Goal: Task Accomplishment & Management: Complete application form

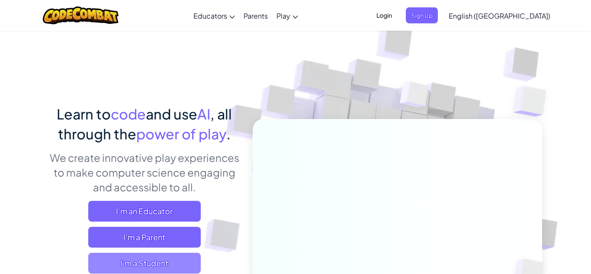
click at [146, 262] on span "I'm a Student" at bounding box center [144, 263] width 112 height 21
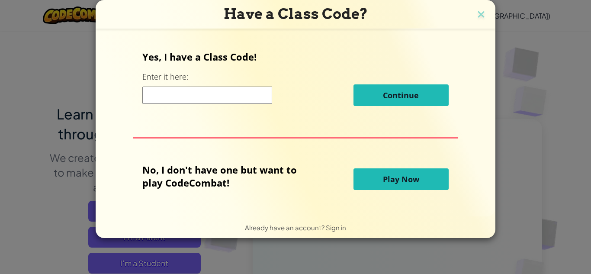
click at [224, 93] on input at bounding box center [207, 94] width 130 height 17
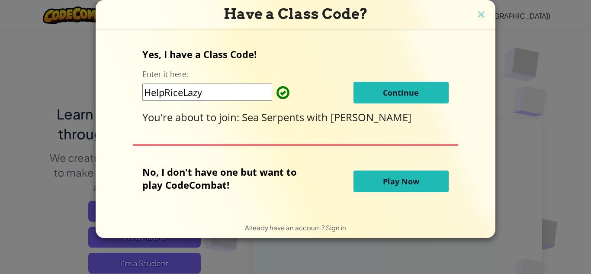
type input "HelpRiceLazy"
click at [422, 91] on button "Continue" at bounding box center [400, 93] width 95 height 22
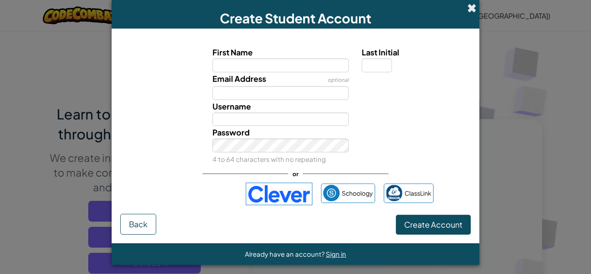
click at [467, 5] on span at bounding box center [471, 7] width 9 height 9
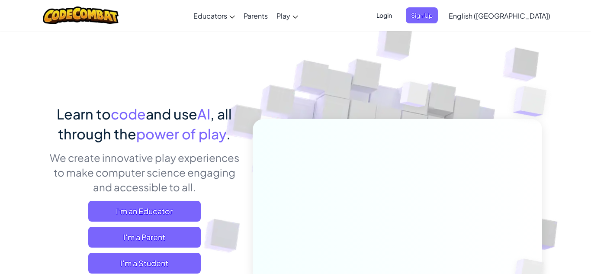
click at [397, 13] on span "Login" at bounding box center [384, 15] width 26 height 16
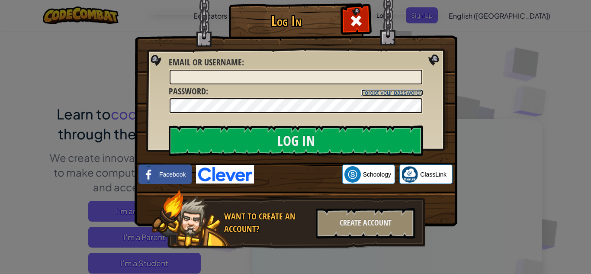
click at [374, 91] on link "Forgot your password?" at bounding box center [392, 92] width 62 height 7
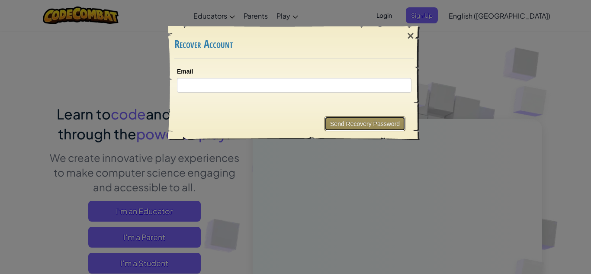
click at [368, 125] on button "Send Recovery Password" at bounding box center [364, 123] width 81 height 15
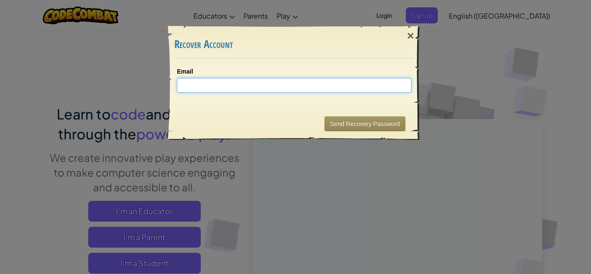
click at [320, 87] on input "Email" at bounding box center [294, 85] width 234 height 15
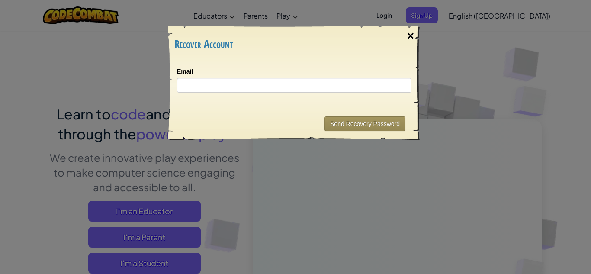
click at [411, 36] on div "×" at bounding box center [410, 35] width 20 height 25
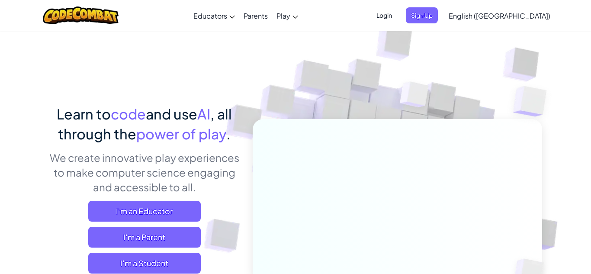
click at [397, 15] on span "Login" at bounding box center [384, 15] width 26 height 16
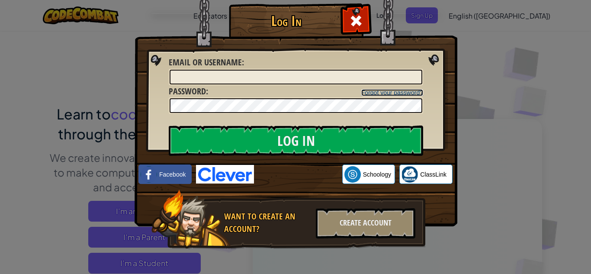
click at [380, 94] on link "Forgot your password?" at bounding box center [392, 92] width 62 height 7
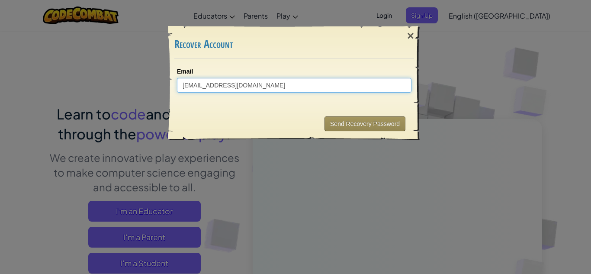
type input "vareldzhyan.s29@questacademy.org"
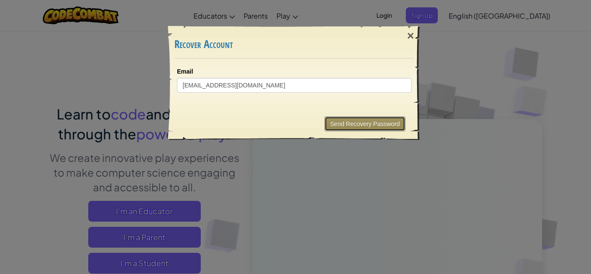
click at [330, 122] on button "Send Recovery Password" at bounding box center [364, 123] width 81 height 15
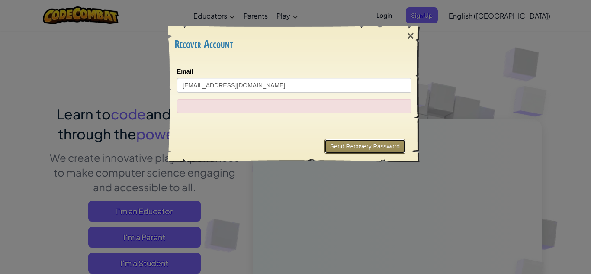
drag, startPoint x: 342, startPoint y: 143, endPoint x: 283, endPoint y: 115, distance: 64.4
click at [283, 115] on div "× Recover Account Email vareldzhyan.s29@questacademy.org Sending... Send Recove…" at bounding box center [294, 94] width 253 height 137
click at [276, 105] on div at bounding box center [294, 106] width 234 height 14
click at [278, 103] on div at bounding box center [294, 106] width 234 height 14
click at [331, 144] on button "Send Recovery Password" at bounding box center [364, 146] width 81 height 15
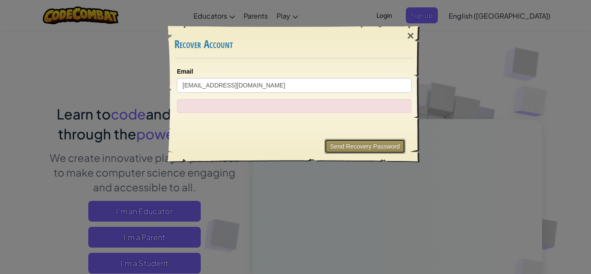
click at [333, 143] on button "Send Recovery Password" at bounding box center [364, 146] width 81 height 15
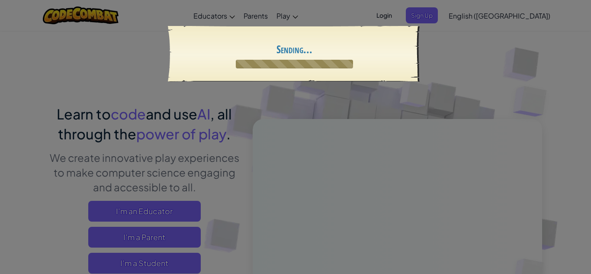
click at [0, 0] on button "Send Recovery Password" at bounding box center [0, 0] width 0 height 0
click at [333, 143] on div "× Recover Account Email vareldzhyan.s29@questacademy.org Sending... Send Recove…" at bounding box center [295, 137] width 591 height 274
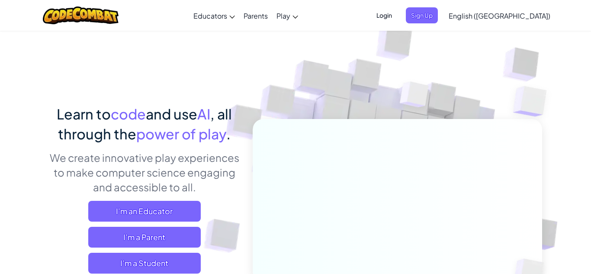
click at [397, 12] on span "Login" at bounding box center [384, 15] width 26 height 16
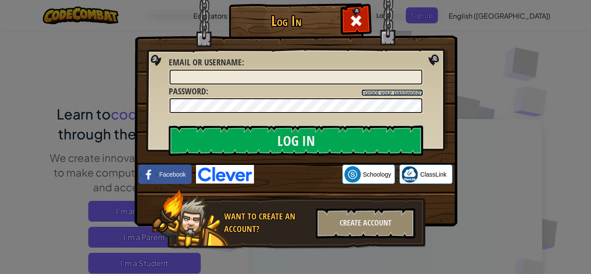
click at [396, 95] on link "Forgot your password?" at bounding box center [392, 92] width 62 height 7
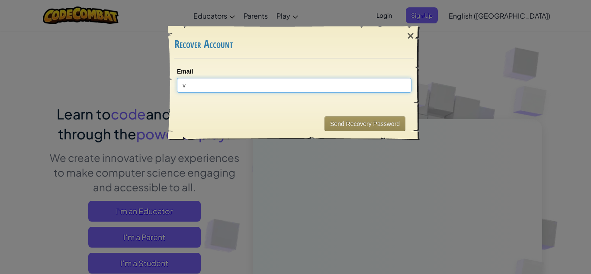
type input "vareldzhyan.s29@questacademy.org"
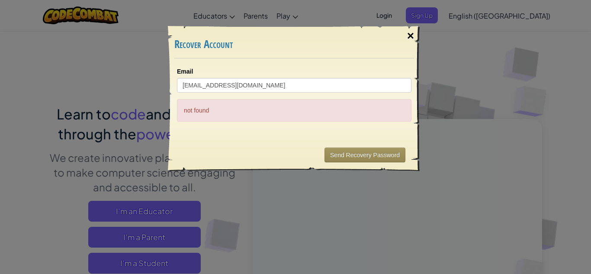
click at [408, 33] on div "×" at bounding box center [410, 35] width 20 height 25
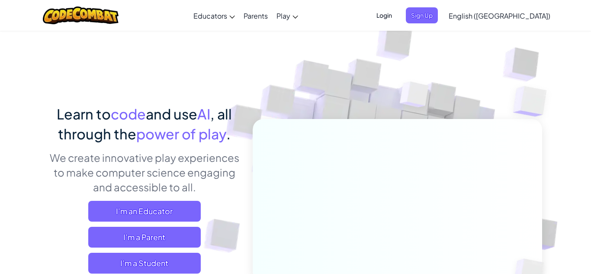
click at [397, 17] on span "Login" at bounding box center [384, 15] width 26 height 16
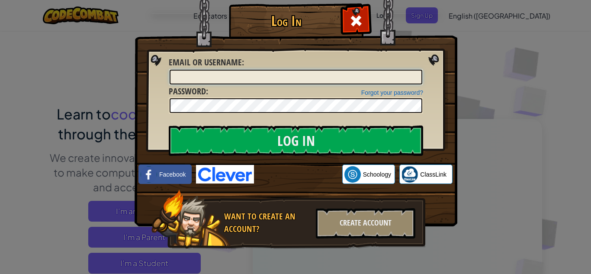
click at [310, 77] on input "Email or Username :" at bounding box center [295, 77] width 253 height 15
click at [277, 80] on input "Email or Username :" at bounding box center [295, 77] width 253 height 15
type input "vareldzhyan"
click at [359, 18] on span at bounding box center [356, 21] width 14 height 14
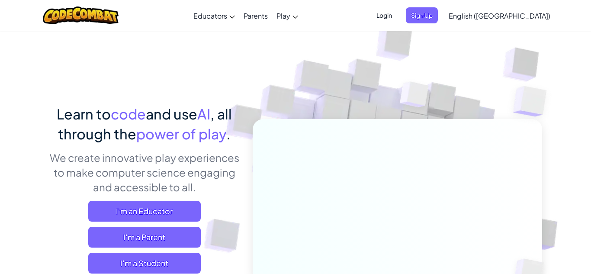
click at [397, 17] on span "Login" at bounding box center [384, 15] width 26 height 16
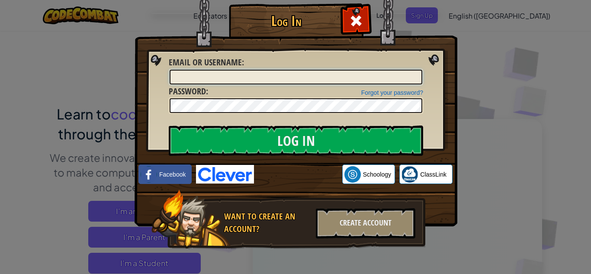
click at [320, 80] on input "Email or Username :" at bounding box center [295, 77] width 253 height 15
click at [463, 38] on div "Log In Unknown Error Email or Username : Forgot your password? Password : Log I…" at bounding box center [295, 137] width 591 height 274
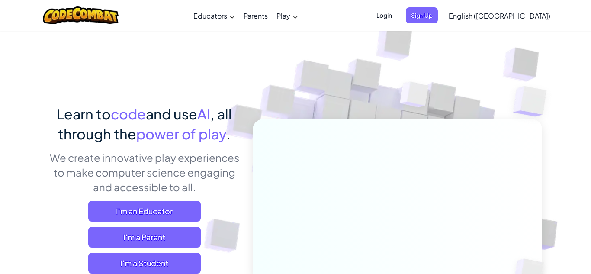
click at [397, 16] on span "Login" at bounding box center [384, 15] width 26 height 16
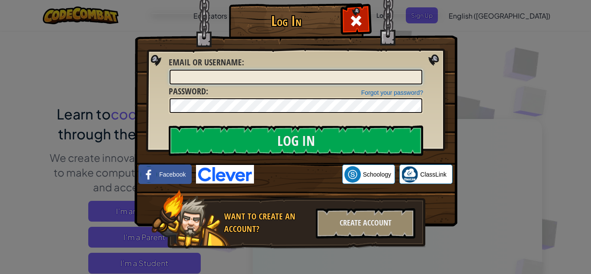
click at [359, 74] on input "Email or Username :" at bounding box center [295, 77] width 253 height 15
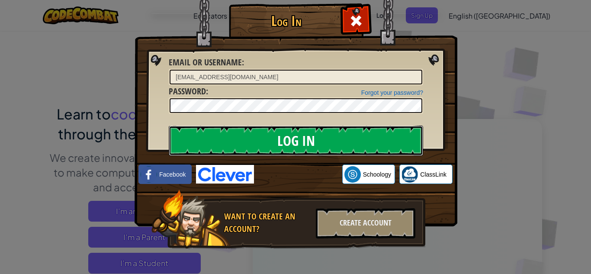
click at [252, 136] on input "Log In" at bounding box center [296, 140] width 254 height 30
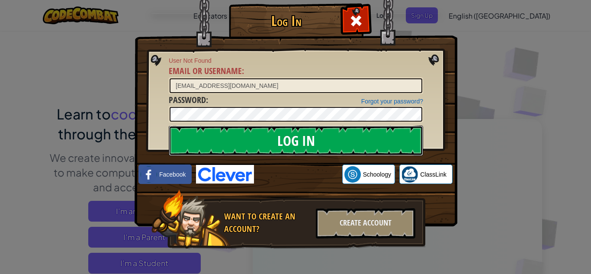
click at [253, 134] on input "Log In" at bounding box center [296, 140] width 254 height 30
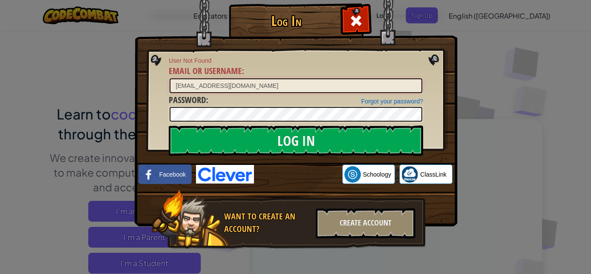
click at [256, 90] on input "vareldzhyan.s@29.org" at bounding box center [295, 85] width 253 height 15
type input "v"
click at [346, 17] on div at bounding box center [355, 19] width 27 height 27
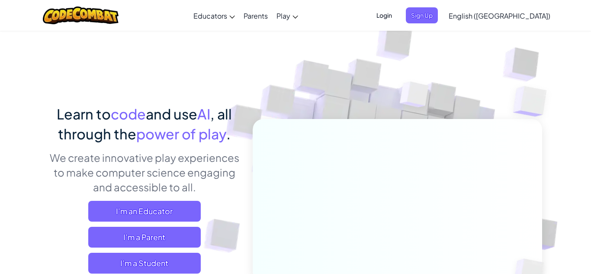
click at [397, 14] on span "Login" at bounding box center [384, 15] width 26 height 16
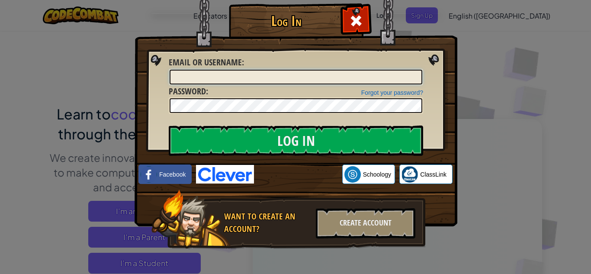
click at [312, 78] on input "Email or Username :" at bounding box center [295, 77] width 253 height 15
click at [226, 77] on input "vareldzhyan.s@29.org" at bounding box center [295, 77] width 253 height 15
type input "vareldzhyan.s@29qeustacademy.org"
click at [226, 96] on div "Forgot your password? Password :" at bounding box center [296, 99] width 254 height 29
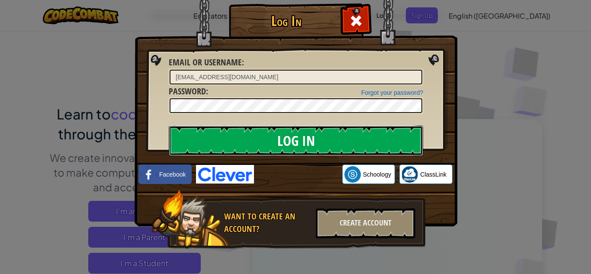
click at [300, 134] on input "Log In" at bounding box center [296, 140] width 254 height 30
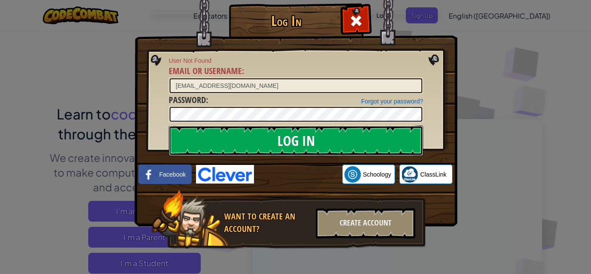
click at [299, 131] on input "Log In" at bounding box center [296, 140] width 254 height 30
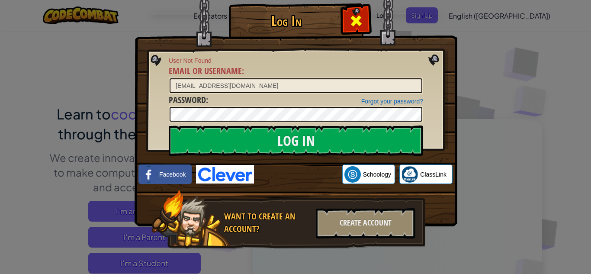
click at [353, 16] on span at bounding box center [356, 21] width 14 height 14
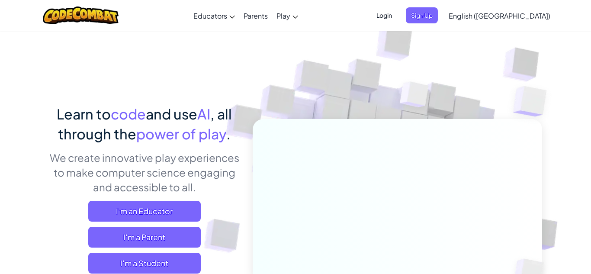
click at [397, 13] on span "Login" at bounding box center [384, 15] width 26 height 16
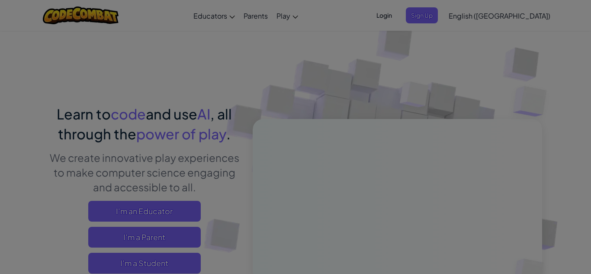
type input "vareldzhyan.s29@questacademy.org"
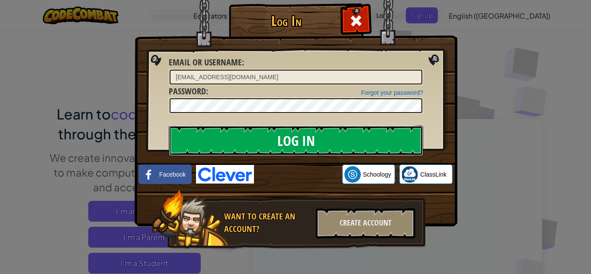
click at [208, 133] on input "Log In" at bounding box center [296, 140] width 254 height 30
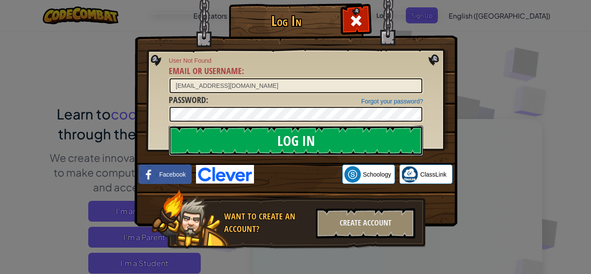
click at [210, 135] on input "Log In" at bounding box center [296, 140] width 254 height 30
click at [211, 135] on input "Log In" at bounding box center [296, 140] width 254 height 30
click at [210, 135] on input "Log In" at bounding box center [296, 140] width 254 height 30
click at [211, 135] on input "Log In" at bounding box center [296, 140] width 254 height 30
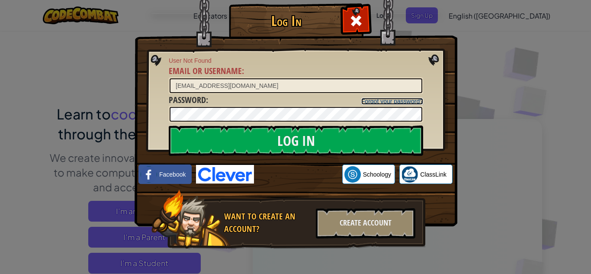
click at [368, 100] on link "Forgot your password?" at bounding box center [392, 101] width 62 height 7
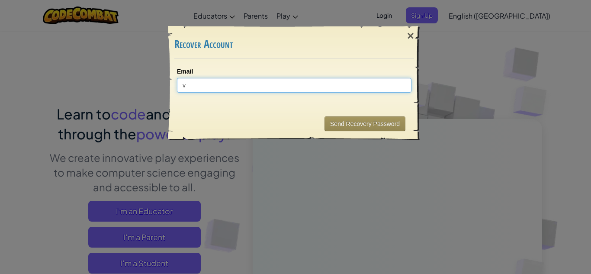
type input "vareldzhyan.s29@questacademy.org"
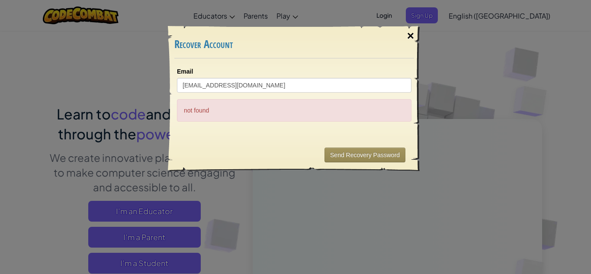
click at [409, 32] on div "×" at bounding box center [410, 35] width 20 height 25
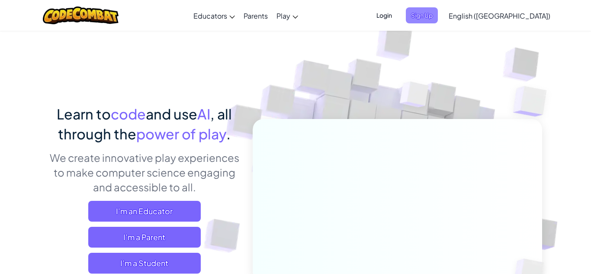
click at [438, 20] on span "Sign Up" at bounding box center [422, 15] width 32 height 16
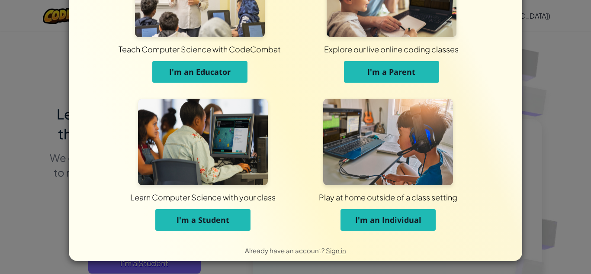
scroll to position [66, 0]
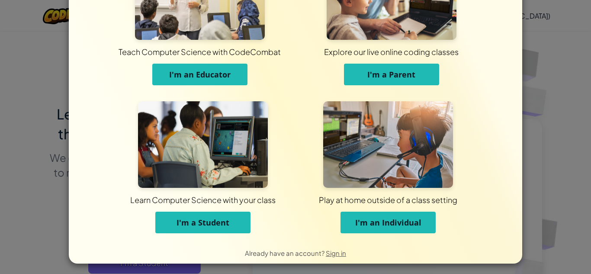
click at [224, 218] on span "I'm a Student" at bounding box center [202, 222] width 53 height 10
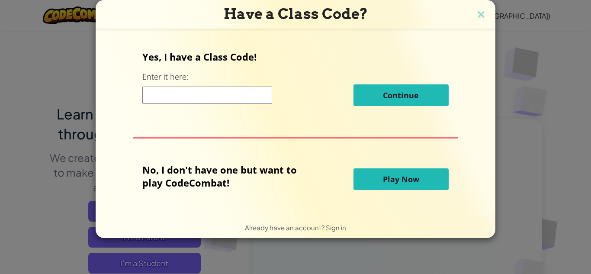
scroll to position [0, 0]
click at [239, 91] on input at bounding box center [207, 94] width 130 height 17
type input "HelpRiceLazy"
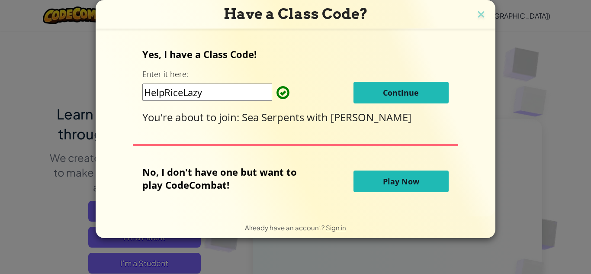
click at [400, 95] on span "Continue" at bounding box center [401, 92] width 36 height 10
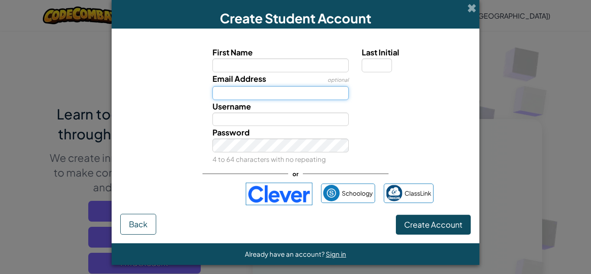
click at [311, 97] on input "Email Address" at bounding box center [280, 93] width 137 height 14
type input "vareldzhyan.s29@questacademy.org"
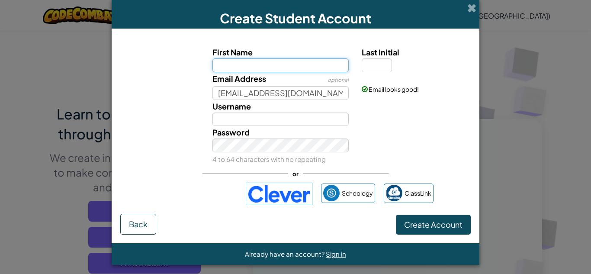
click at [315, 65] on input "First Name" at bounding box center [280, 65] width 137 height 14
type input "Stella"
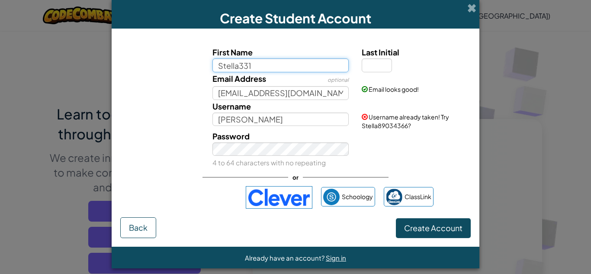
type input "Stella331"
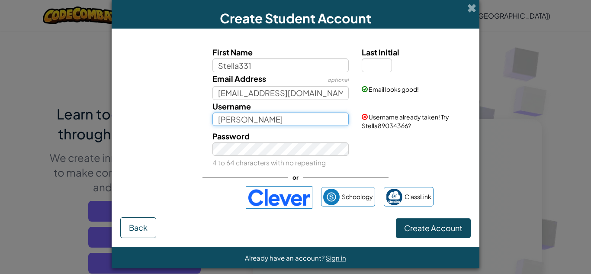
type input "Stella331"
click at [312, 116] on input "Stella331" at bounding box center [280, 119] width 137 height 14
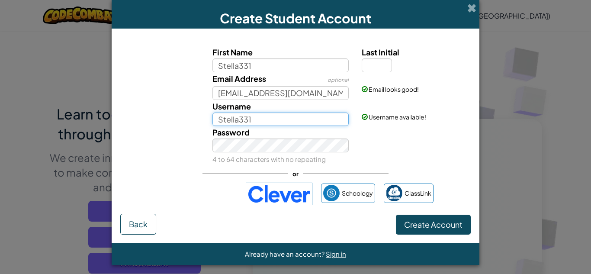
click at [263, 121] on input "Stella331" at bounding box center [280, 119] width 137 height 14
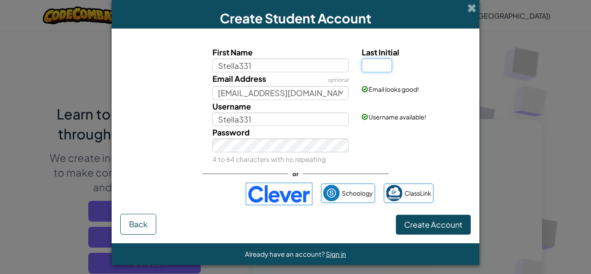
click at [368, 59] on input "Last Initial" at bounding box center [376, 65] width 30 height 14
type input "v"
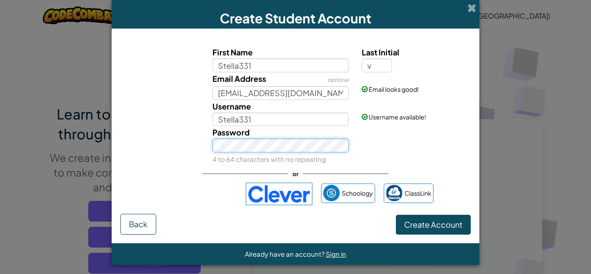
type input "Stella331V"
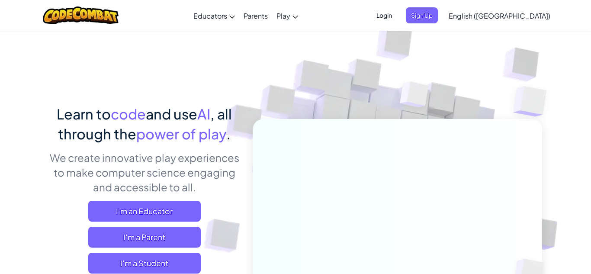
click at [397, 18] on span "Login" at bounding box center [384, 15] width 26 height 16
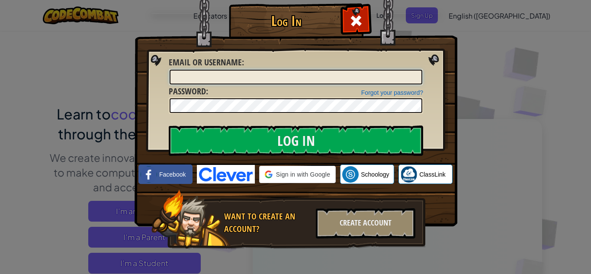
type input "vareldzhyan.s29@questacademy.org"
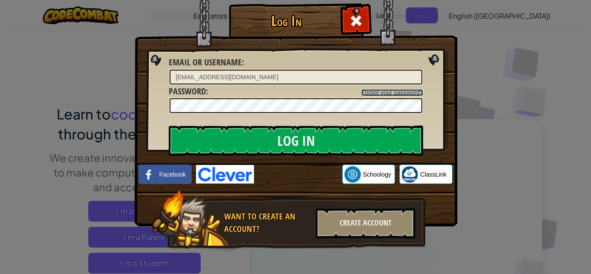
click at [378, 90] on link "Forgot your password?" at bounding box center [392, 92] width 62 height 7
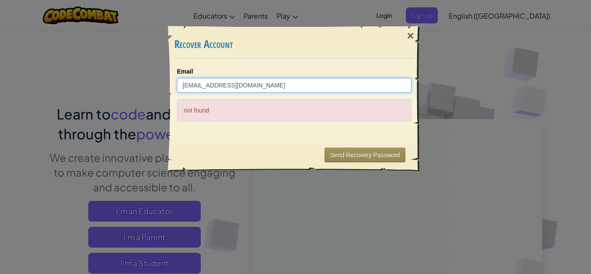
click at [226, 87] on input "vareldzhyan.s29@questacademy.org" at bounding box center [294, 85] width 234 height 15
click at [287, 86] on input "vareldzhyan.s28@questacademy.org" at bounding box center [294, 85] width 234 height 15
click at [227, 84] on input "vareldzhyan.s28@questacademy.org" at bounding box center [294, 85] width 234 height 15
type input "vareldzhyan.s29@questacademy.org"
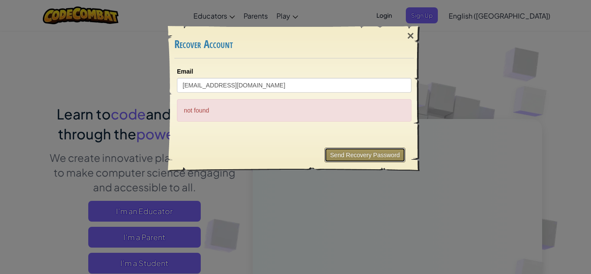
click at [384, 157] on button "Send Recovery Password" at bounding box center [364, 154] width 81 height 15
click at [352, 153] on button "Send Recovery Password" at bounding box center [364, 154] width 81 height 15
click at [408, 35] on div "×" at bounding box center [410, 35] width 20 height 25
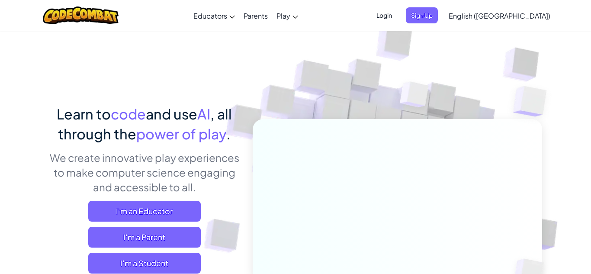
click at [397, 19] on span "Login" at bounding box center [384, 15] width 26 height 16
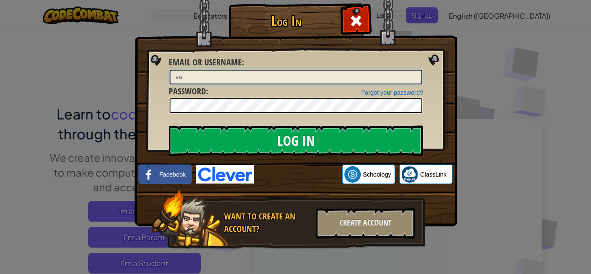
type input "v"
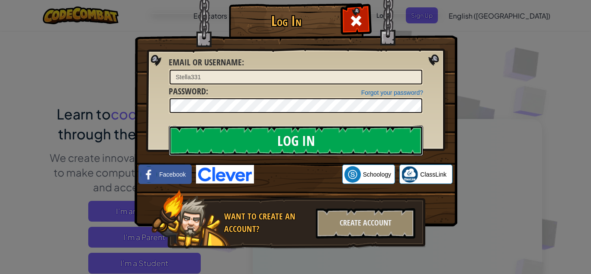
click at [253, 145] on input "Log In" at bounding box center [296, 140] width 254 height 30
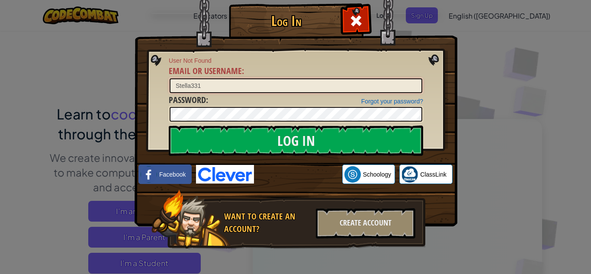
click at [213, 84] on input "Stella331" at bounding box center [295, 85] width 253 height 15
type input "S"
type input "vareldzhyan.s29@questacademy.org"
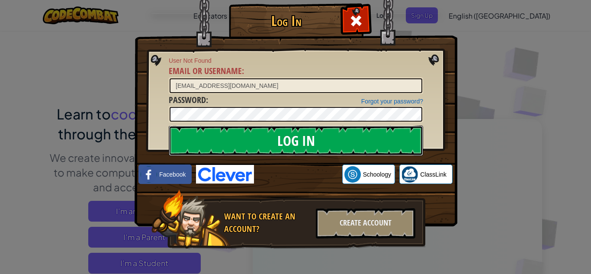
click at [320, 131] on input "Log In" at bounding box center [296, 140] width 254 height 30
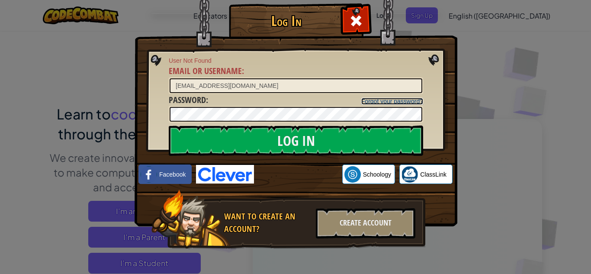
click at [407, 99] on link "Forgot your password?" at bounding box center [392, 101] width 62 height 7
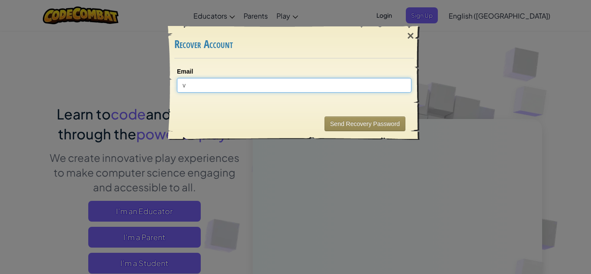
type input "vareldzhyan.s29@questacademy.org"
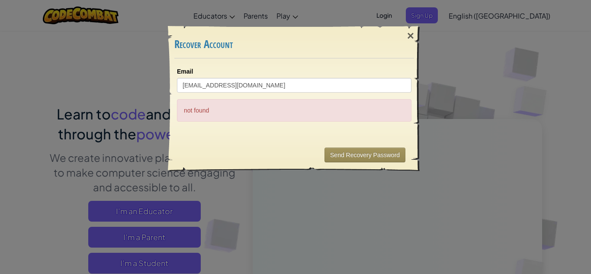
click at [317, 111] on div "not found" at bounding box center [294, 110] width 234 height 22
click at [411, 38] on div "×" at bounding box center [410, 35] width 20 height 25
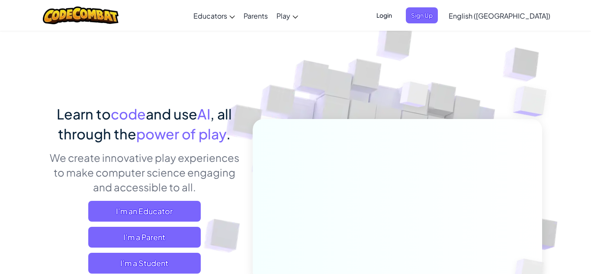
click at [397, 17] on span "Login" at bounding box center [384, 15] width 26 height 16
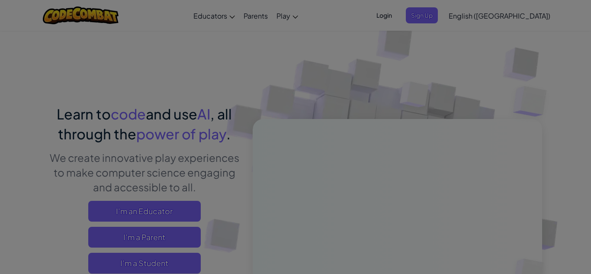
type input "vareldzhyan.s29@questacademy.org"
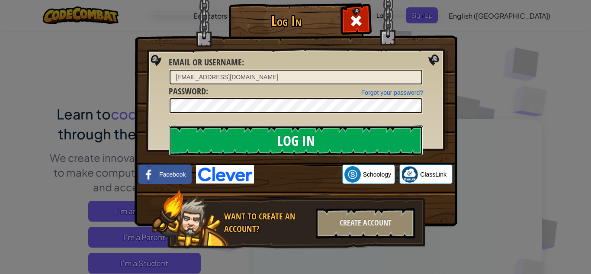
click at [267, 144] on input "Log In" at bounding box center [296, 140] width 254 height 30
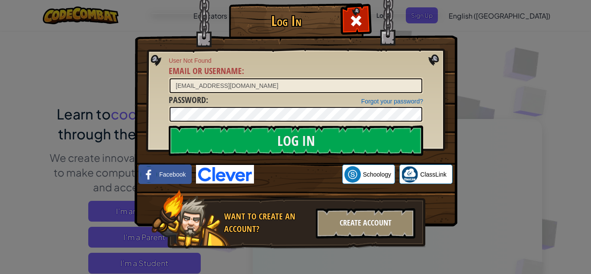
click at [358, 227] on div "Create Account" at bounding box center [365, 223] width 99 height 30
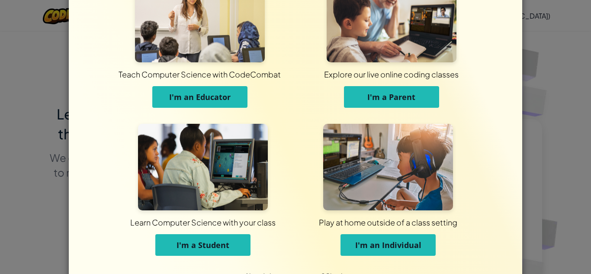
scroll to position [45, 0]
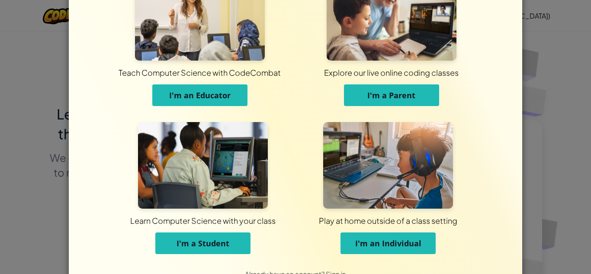
click at [218, 235] on button "I'm a Student" at bounding box center [202, 243] width 95 height 22
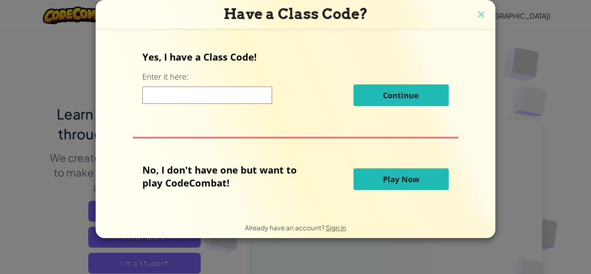
scroll to position [0, 0]
click at [205, 98] on input at bounding box center [207, 94] width 130 height 17
type input "HelpRiceLazy"
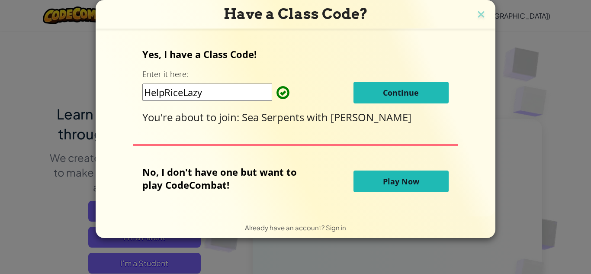
click at [372, 97] on button "Continue" at bounding box center [400, 93] width 95 height 22
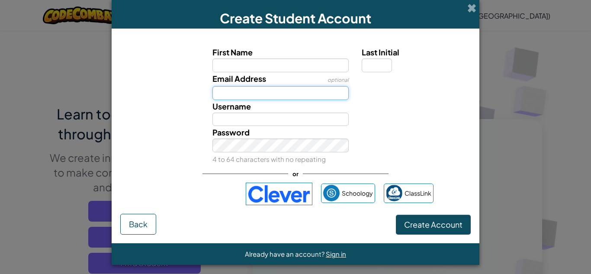
click at [282, 96] on input "Email Address" at bounding box center [280, 93] width 137 height 14
type input "vareldzhyan.s29@questacademy.org"
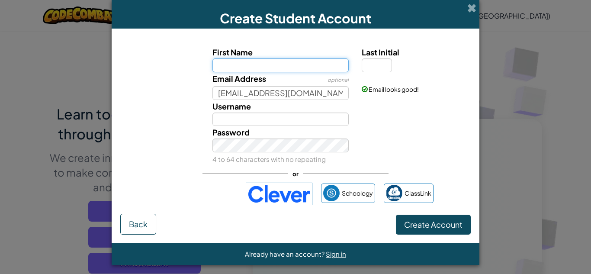
click at [281, 62] on input "First Name" at bounding box center [280, 65] width 137 height 14
type input "Stella"
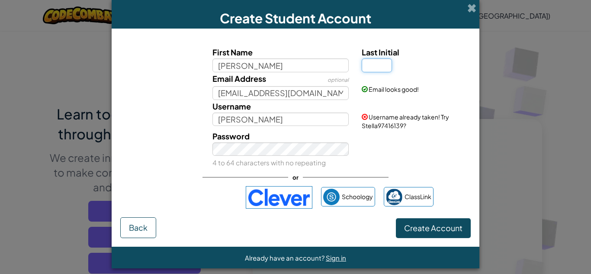
click at [384, 61] on input "Last Initial" at bounding box center [376, 65] width 30 height 14
type input "V"
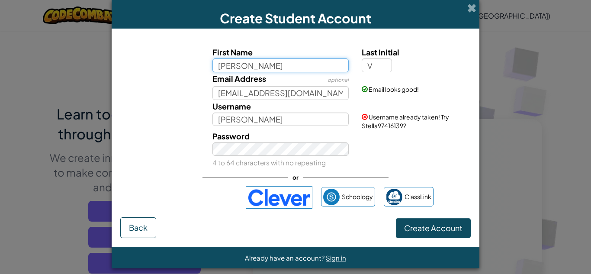
click at [303, 70] on input "Stella" at bounding box center [280, 65] width 137 height 14
type input "StellaV"
type input "Stella331"
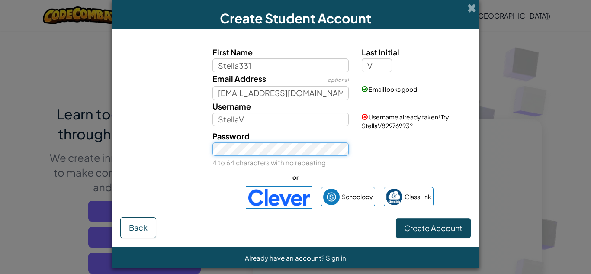
type input "Stella331V"
click at [245, 155] on div "Password 4 to 64 characters with no repeating" at bounding box center [281, 149] width 150 height 39
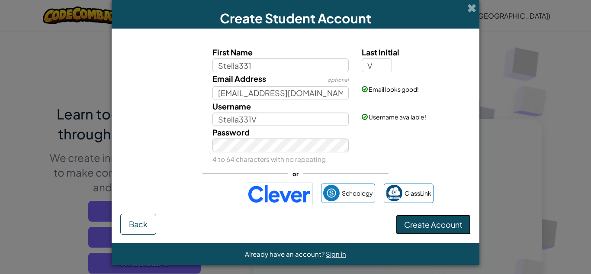
click at [396, 220] on button "Create Account" at bounding box center [433, 224] width 75 height 20
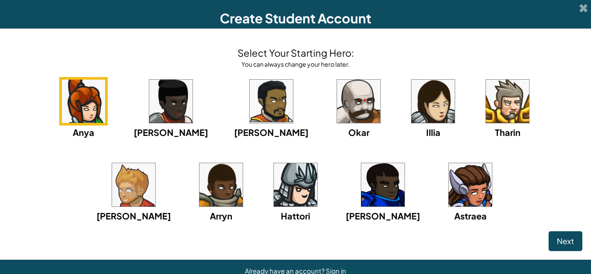
click at [448, 169] on img at bounding box center [469, 184] width 43 height 43
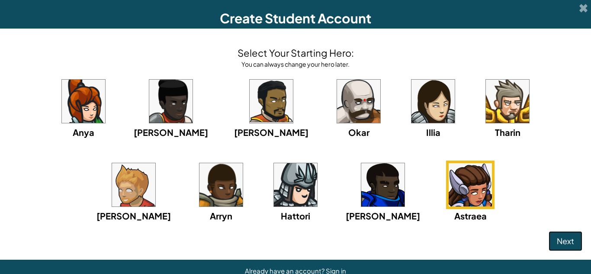
click at [562, 240] on span "Next" at bounding box center [564, 241] width 17 height 10
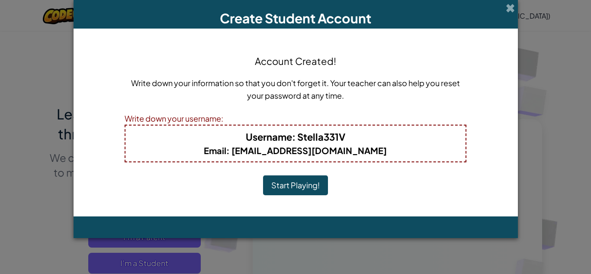
click at [306, 187] on button "Start Playing!" at bounding box center [295, 185] width 65 height 20
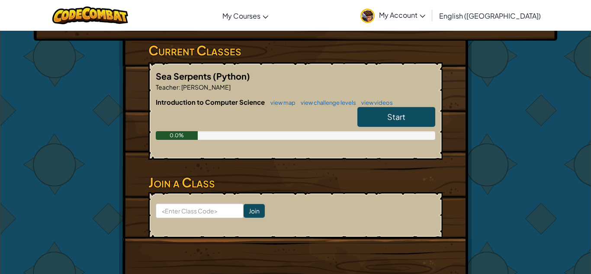
scroll to position [137, 0]
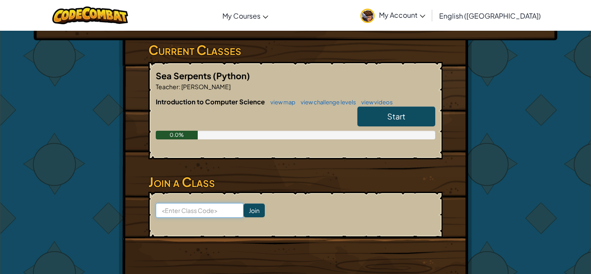
click at [221, 213] on input at bounding box center [200, 210] width 88 height 15
type input "HelpRiceLazy"
click input "Join" at bounding box center [253, 210] width 21 height 14
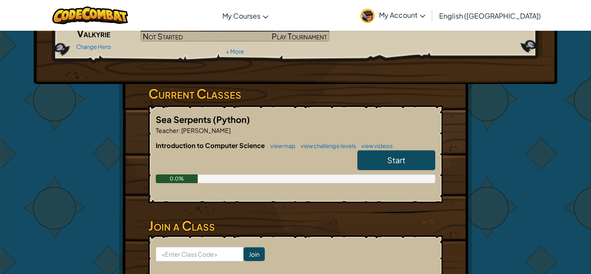
scroll to position [94, 0]
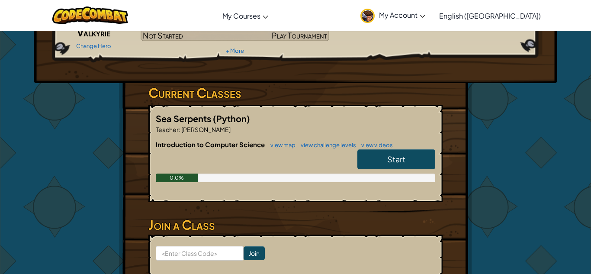
click at [397, 159] on span "Start" at bounding box center [396, 159] width 18 height 10
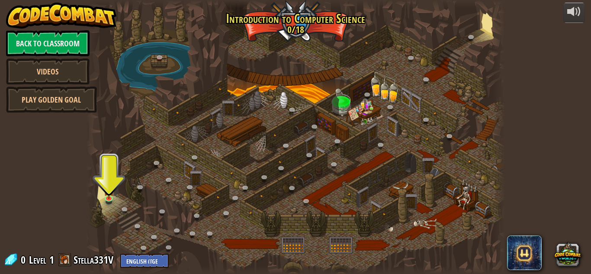
click at [65, 259] on span at bounding box center [64, 259] width 13 height 13
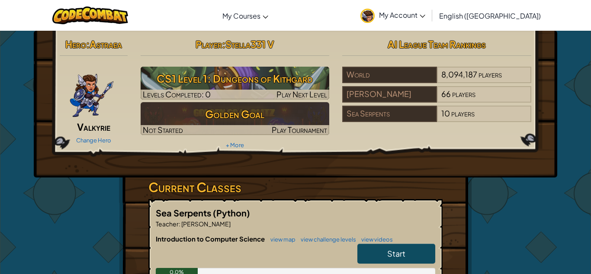
scroll to position [137, 0]
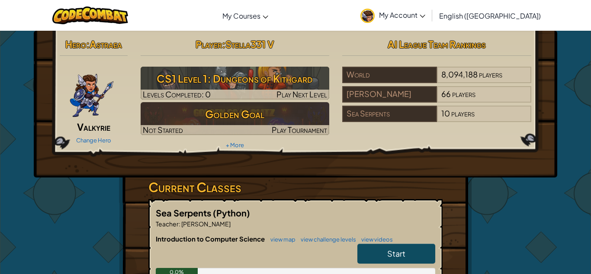
click at [374, 14] on img at bounding box center [367, 16] width 14 height 14
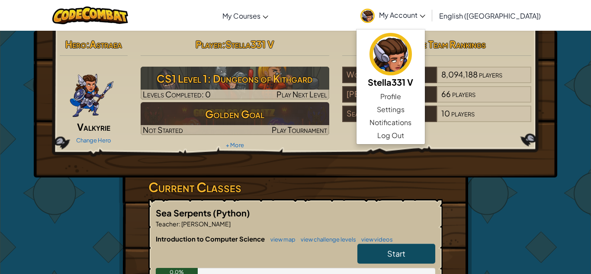
click at [359, 156] on div "Hero : Astraea Valkyrie Change Hero Player : Stella331 V CS1 Level 1: Dungeons …" at bounding box center [295, 104] width 523 height 147
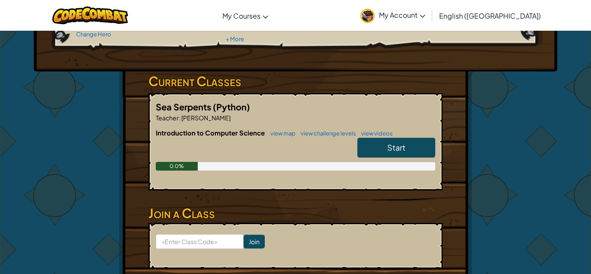
scroll to position [106, 0]
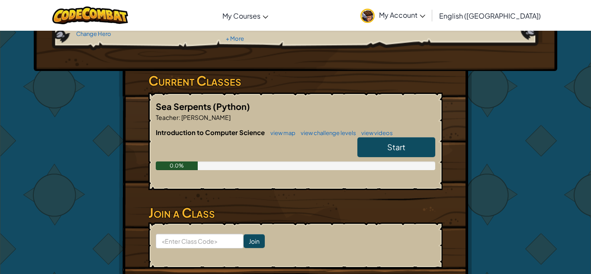
click at [378, 152] on link "Start" at bounding box center [396, 147] width 78 height 20
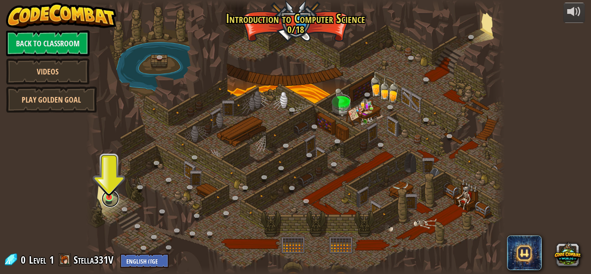
click at [109, 201] on link at bounding box center [110, 198] width 17 height 17
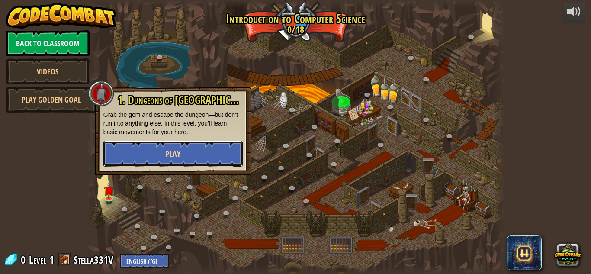
click at [152, 162] on button "Play" at bounding box center [172, 154] width 139 height 26
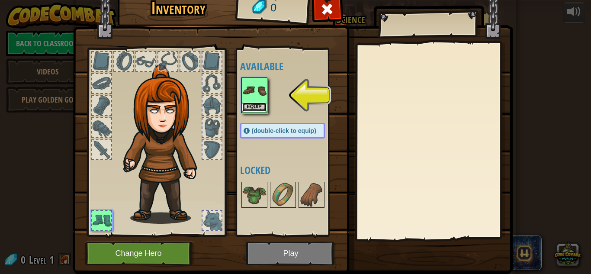
click at [256, 103] on button "Equip" at bounding box center [254, 106] width 24 height 9
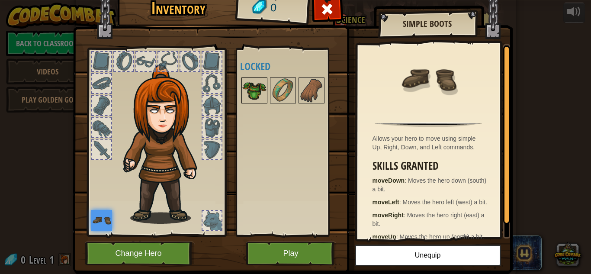
click at [244, 93] on img at bounding box center [254, 90] width 24 height 24
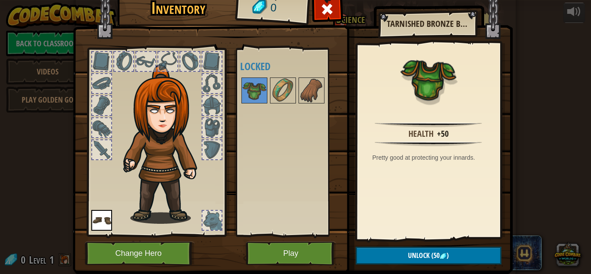
click at [219, 101] on div at bounding box center [211, 105] width 19 height 19
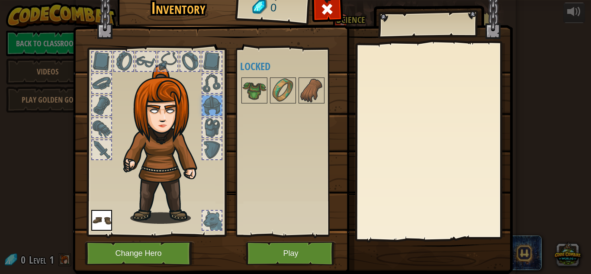
click at [216, 121] on div at bounding box center [211, 127] width 19 height 19
click at [203, 147] on div at bounding box center [211, 149] width 19 height 19
click at [109, 148] on div at bounding box center [101, 149] width 19 height 19
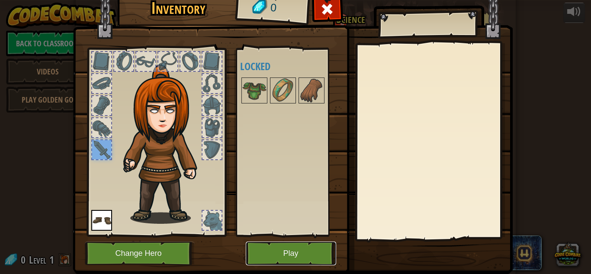
click at [275, 255] on button "Play" at bounding box center [291, 253] width 90 height 24
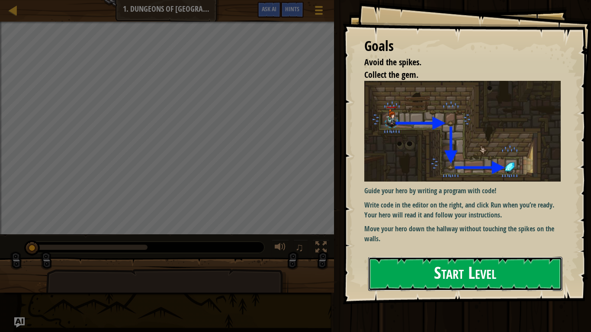
click at [438, 272] on button "Start Level" at bounding box center [465, 274] width 194 height 34
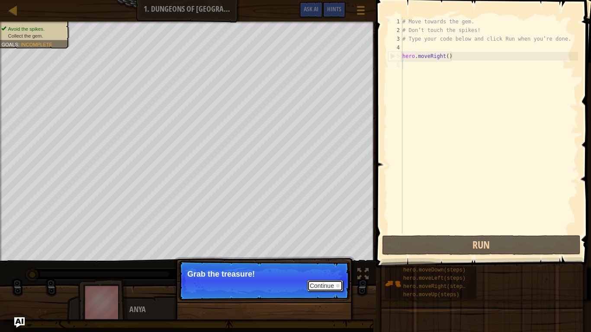
click at [321, 273] on button "Continue" at bounding box center [325, 285] width 36 height 11
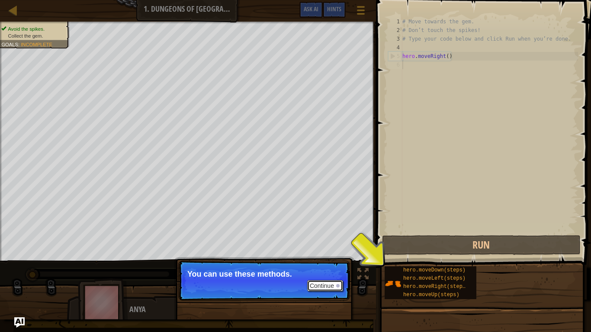
click at [325, 273] on button "Continue" at bounding box center [325, 285] width 36 height 11
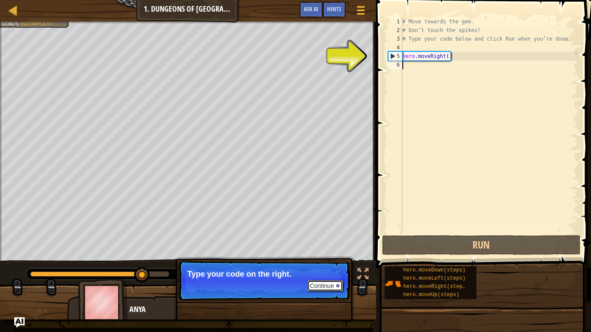
click at [322, 273] on button "Continue" at bounding box center [325, 285] width 36 height 11
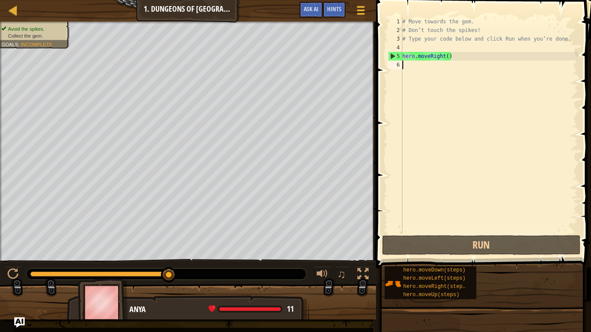
type textarea "hero.moveRight()"
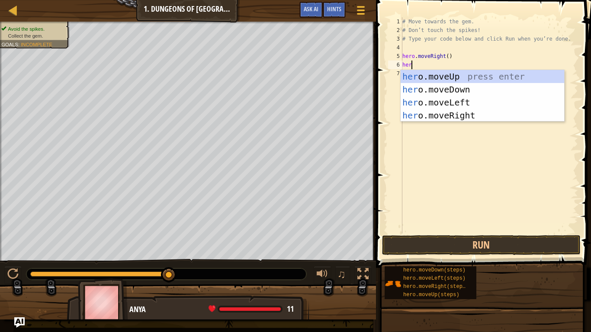
type textarea "hero"
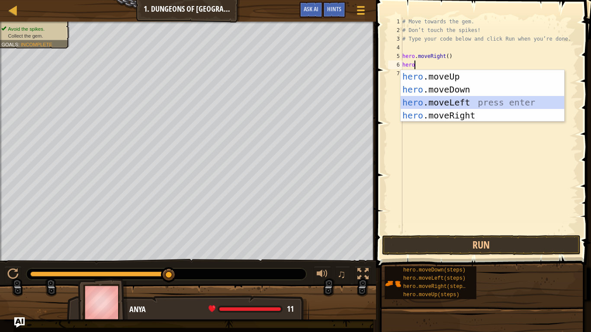
drag, startPoint x: 441, startPoint y: 103, endPoint x: 432, endPoint y: 139, distance: 37.1
click at [432, 0] on body "Map Introduction to Computer Science 1. Dungeons of Kithgard Game Menu Done Hin…" at bounding box center [295, 0] width 591 height 0
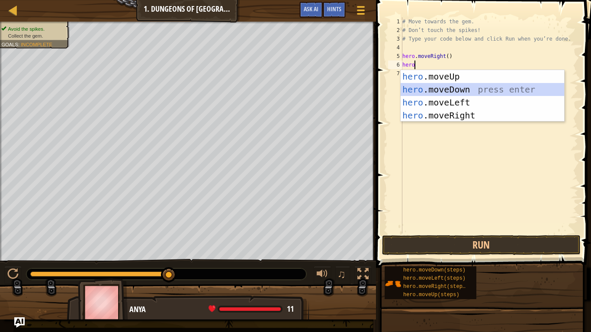
click at [451, 91] on div "hero .moveUp press enter hero .moveDown press enter hero .moveLeft press enter …" at bounding box center [481, 109] width 163 height 78
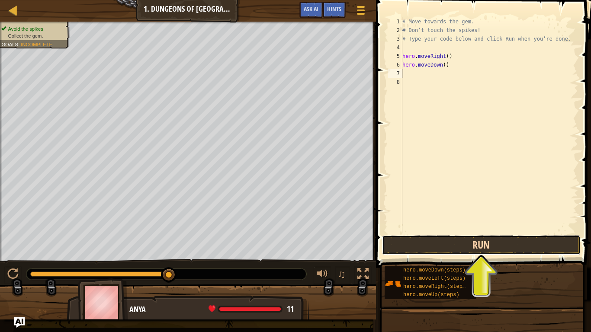
click at [446, 241] on button "Run" at bounding box center [481, 245] width 198 height 20
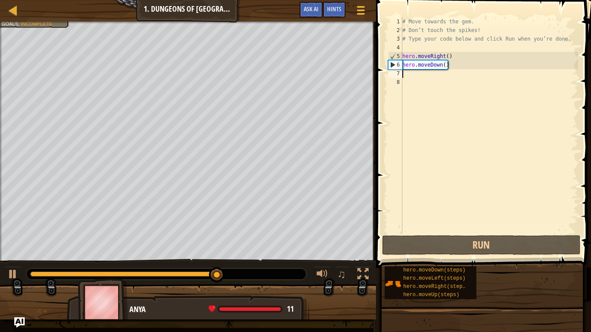
type textarea "h"
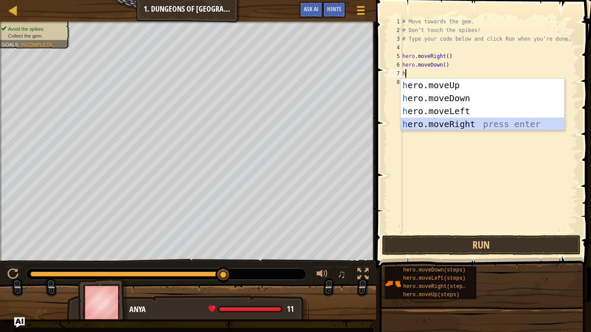
click at [428, 125] on div "h ero.moveUp press enter h ero.moveDown press enter h ero.moveLeft press enter …" at bounding box center [481, 118] width 163 height 78
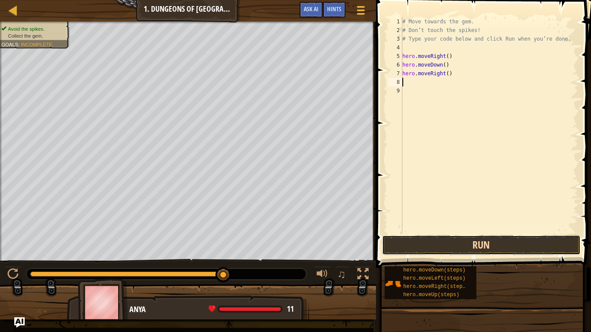
click at [435, 245] on button "Run" at bounding box center [481, 245] width 198 height 20
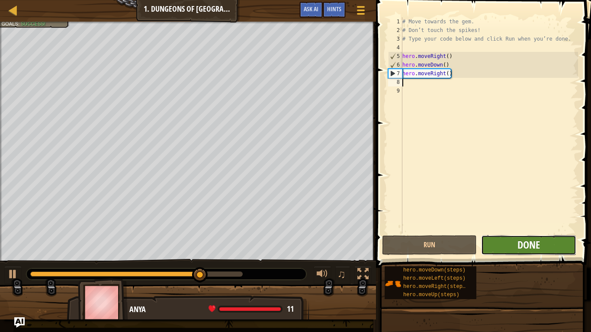
click at [539, 245] on span "Done" at bounding box center [528, 245] width 22 height 14
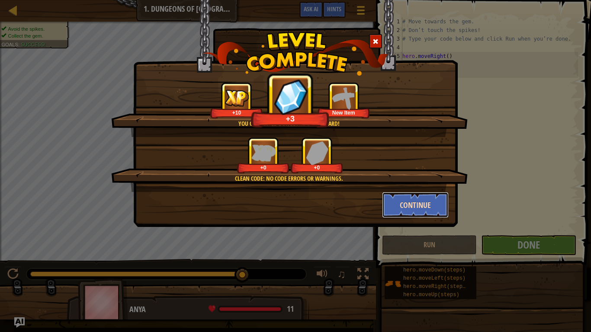
click at [404, 206] on button "Continue" at bounding box center [415, 205] width 67 height 26
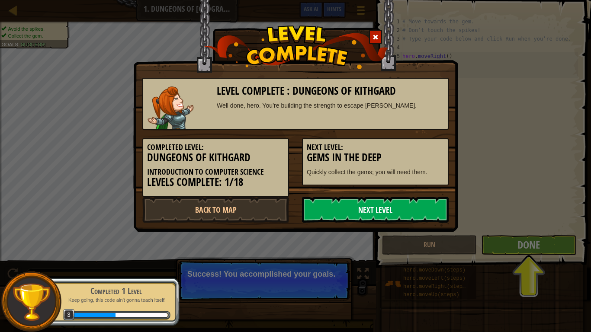
click at [391, 206] on link "Next Level" at bounding box center [375, 210] width 147 height 26
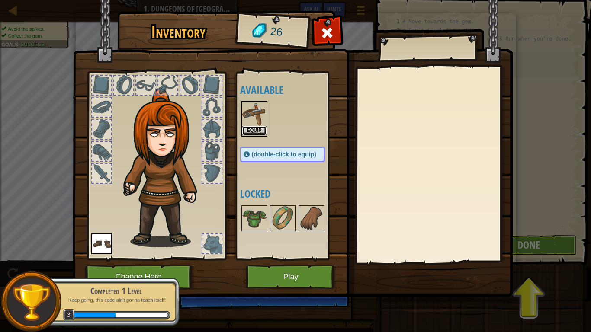
click at [251, 132] on button "Equip" at bounding box center [254, 130] width 24 height 9
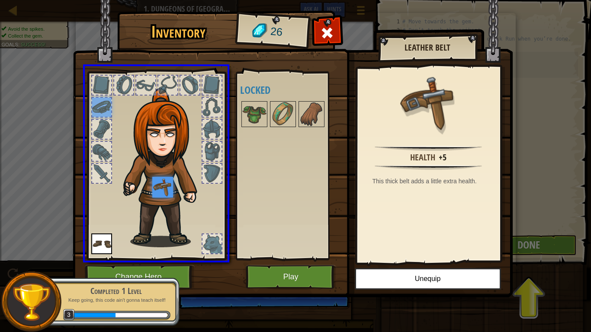
drag, startPoint x: 102, startPoint y: 106, endPoint x: 168, endPoint y: 193, distance: 108.7
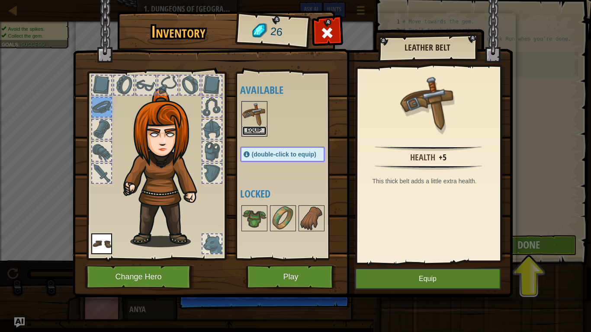
click at [256, 128] on button "Equip" at bounding box center [254, 130] width 24 height 9
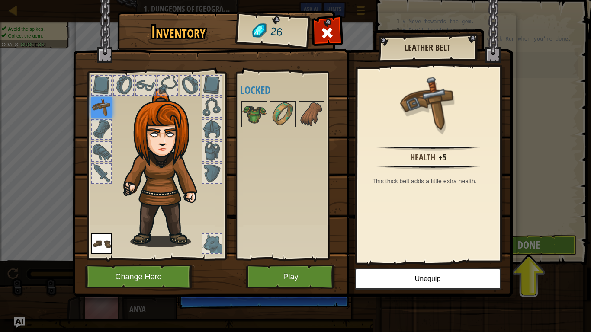
click at [106, 108] on img at bounding box center [101, 107] width 21 height 21
click at [158, 184] on img at bounding box center [165, 167] width 93 height 159
click at [303, 270] on button "Play" at bounding box center [291, 277] width 90 height 24
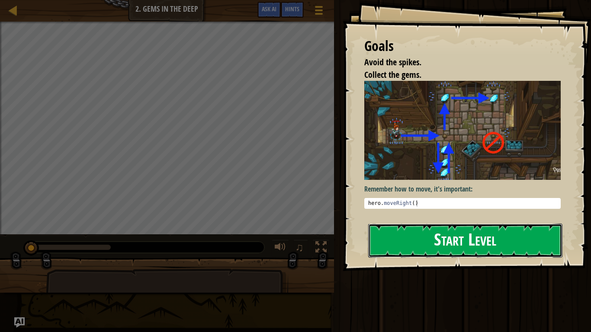
click at [422, 248] on button "Start Level" at bounding box center [465, 241] width 194 height 34
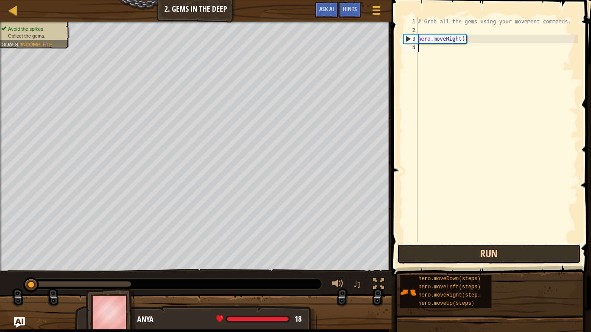
click at [465, 251] on button "Run" at bounding box center [488, 254] width 183 height 20
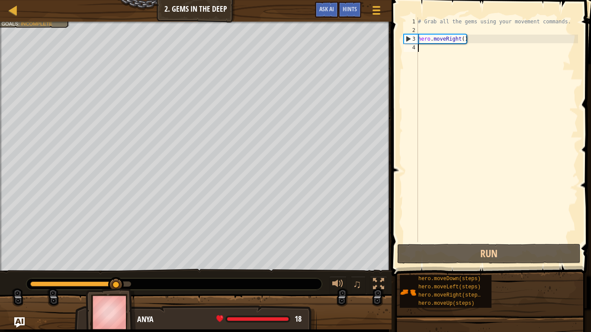
click at [439, 46] on div "# Grab all the gems using your movement commands. hero . moveRight ( )" at bounding box center [497, 138] width 162 height 242
type textarea "h"
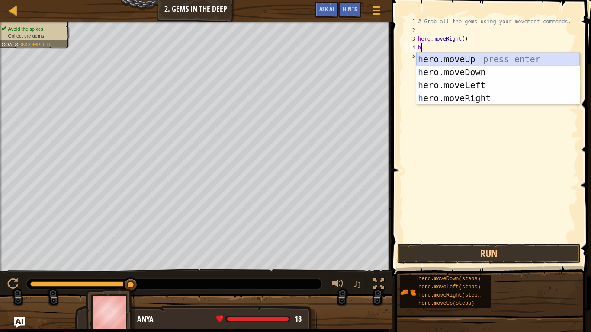
click at [439, 60] on div "h ero.moveUp press enter h ero.moveDown press enter h ero.moveLeft press enter …" at bounding box center [497, 92] width 163 height 78
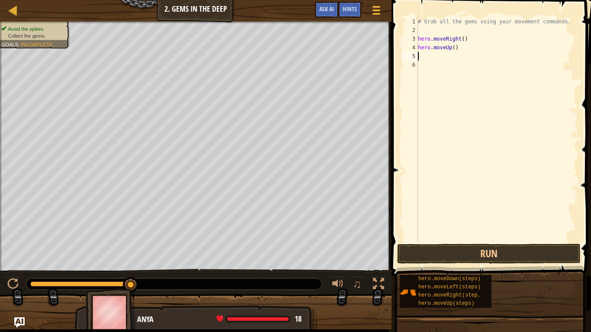
type textarea "h"
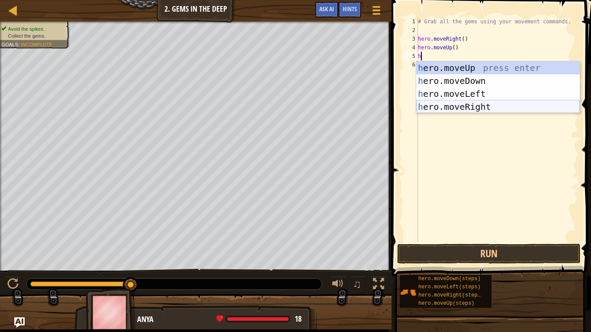
click at [449, 106] on div "h ero.moveUp press enter h ero.moveDown press enter h ero.moveLeft press enter …" at bounding box center [497, 100] width 163 height 78
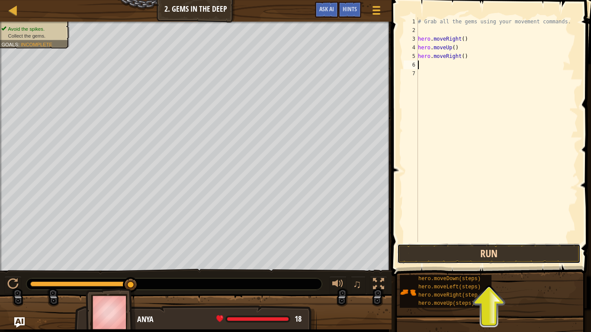
click at [485, 253] on button "Run" at bounding box center [488, 254] width 183 height 20
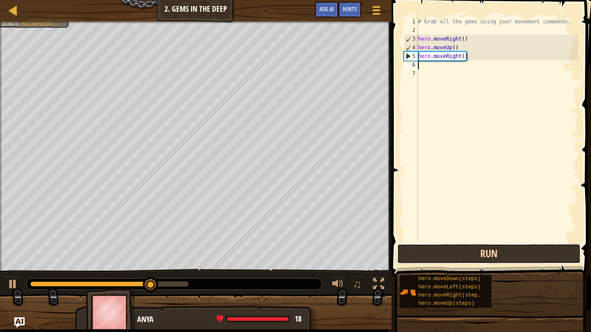
click at [485, 253] on button "Run" at bounding box center [488, 254] width 183 height 20
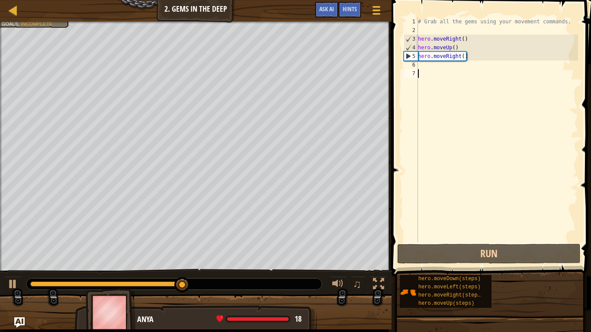
click at [443, 73] on div "# Grab all the gems using your movement commands. hero . moveRight ( ) hero . m…" at bounding box center [497, 138] width 162 height 242
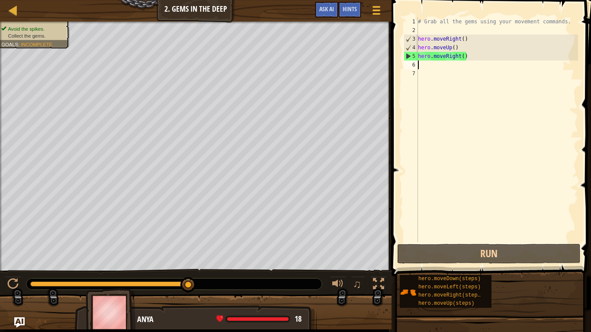
click at [437, 67] on div "# Grab all the gems using your movement commands. hero . moveRight ( ) hero . m…" at bounding box center [497, 138] width 162 height 242
type textarea "h"
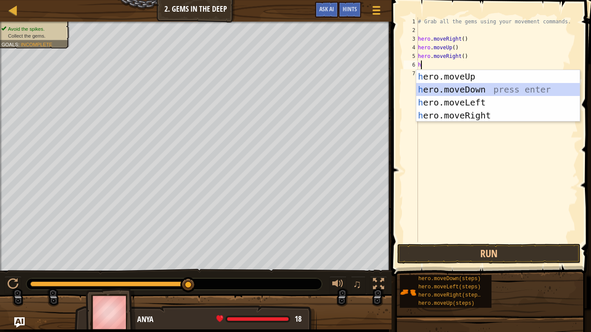
click at [486, 86] on div "h ero.moveUp press enter h ero.moveDown press enter h ero.moveLeft press enter …" at bounding box center [497, 109] width 163 height 78
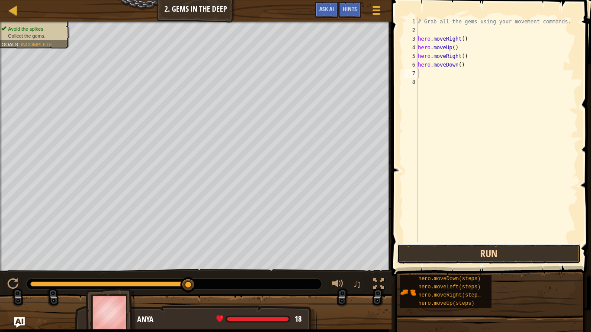
click at [438, 256] on button "Run" at bounding box center [488, 254] width 183 height 20
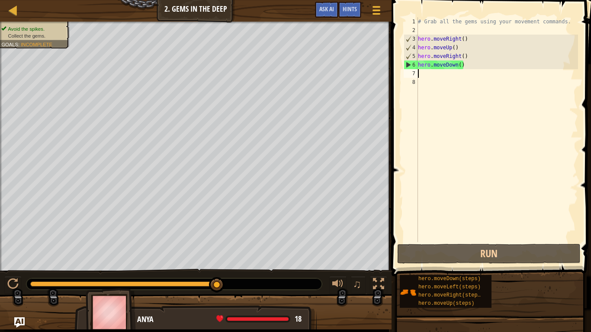
type textarea "h"
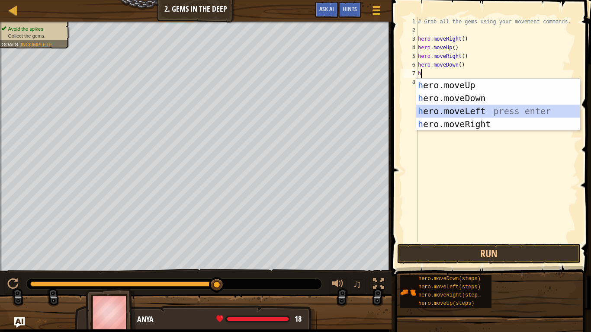
click at [460, 113] on div "h ero.moveUp press enter h ero.moveDown press enter h ero.moveLeft press enter …" at bounding box center [497, 118] width 163 height 78
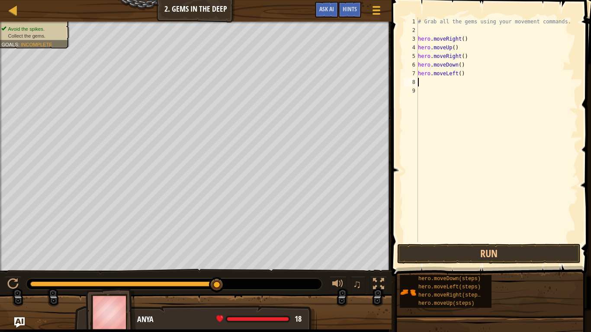
type textarea "h"
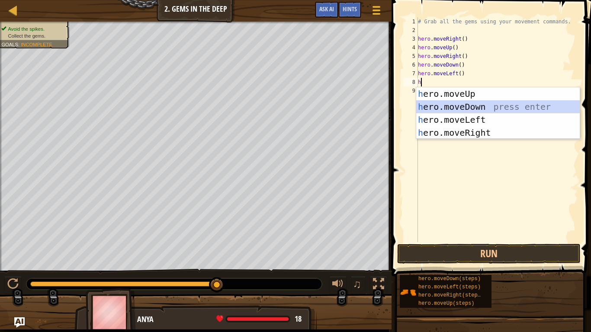
click at [474, 109] on div "h ero.moveUp press enter h ero.moveDown press enter h ero.moveLeft press enter …" at bounding box center [497, 126] width 163 height 78
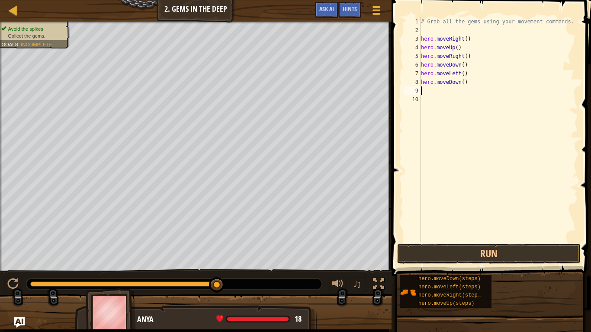
click at [443, 240] on div "# Grab all the gems using your movement commands. hero . moveRight ( ) hero . m…" at bounding box center [498, 138] width 159 height 242
click at [440, 249] on button "Run" at bounding box center [488, 254] width 183 height 20
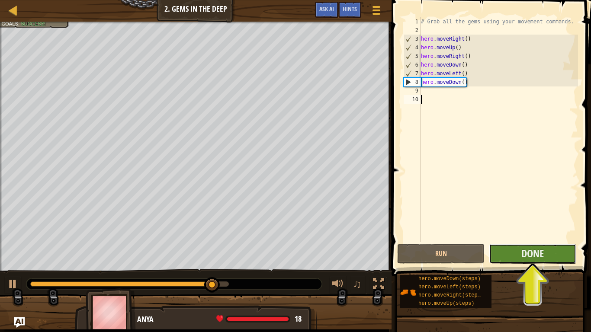
click at [519, 258] on button "Done" at bounding box center [532, 254] width 87 height 20
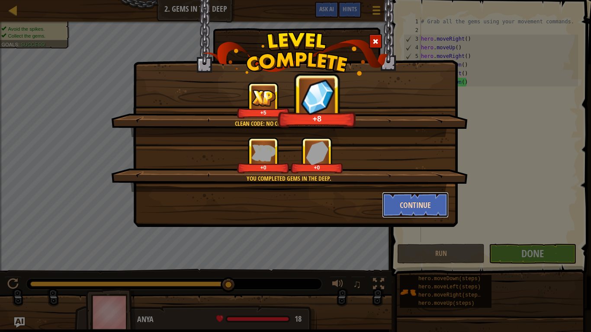
click at [423, 203] on button "Continue" at bounding box center [415, 205] width 67 height 26
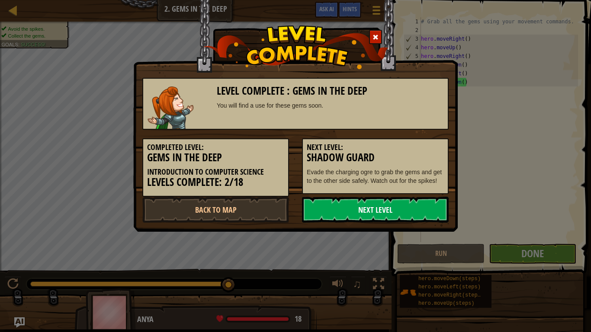
click at [349, 217] on link "Next Level" at bounding box center [375, 210] width 147 height 26
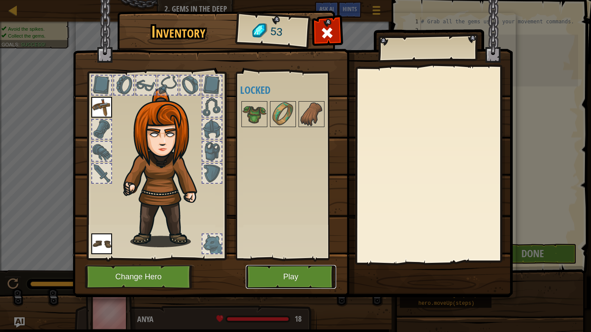
click at [298, 273] on button "Play" at bounding box center [291, 277] width 90 height 24
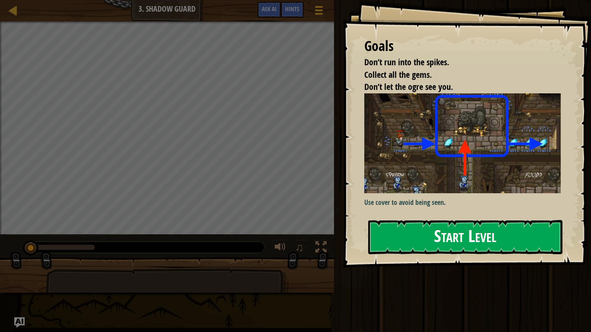
click at [424, 247] on button "Start Level" at bounding box center [465, 237] width 194 height 34
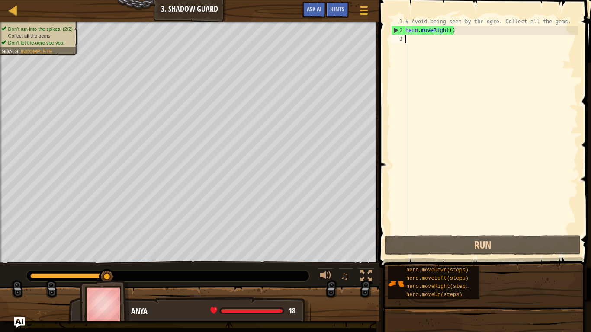
type textarea "h"
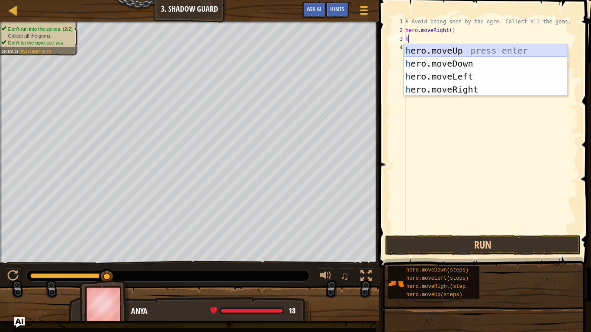
click at [420, 51] on div "h ero.moveUp press enter h ero.moveDown press enter h ero.moveLeft press enter …" at bounding box center [484, 83] width 163 height 78
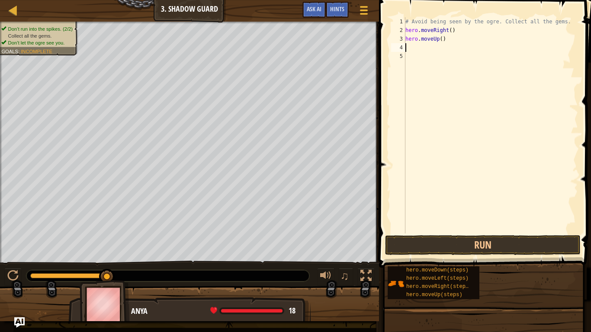
type textarea "h"
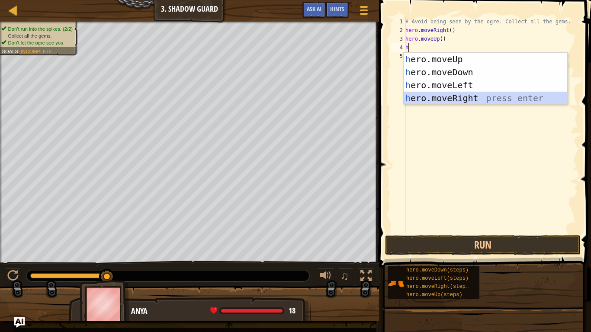
click at [424, 99] on div "h ero.moveUp press enter h ero.moveDown press enter h ero.moveLeft press enter …" at bounding box center [484, 92] width 163 height 78
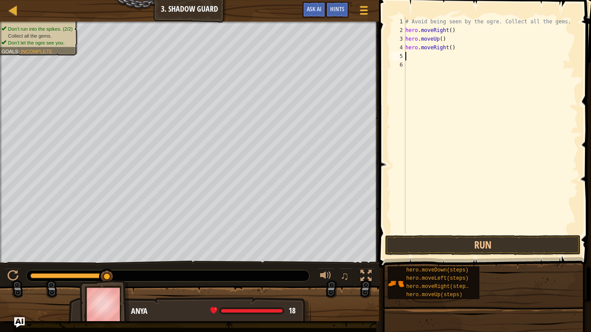
type textarea "h"
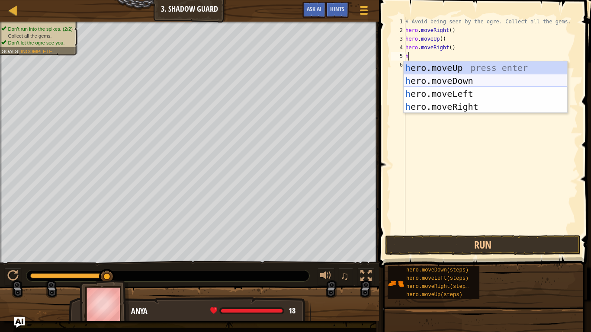
click at [425, 78] on div "h ero.moveUp press enter h ero.moveDown press enter h ero.moveLeft press enter …" at bounding box center [484, 100] width 163 height 78
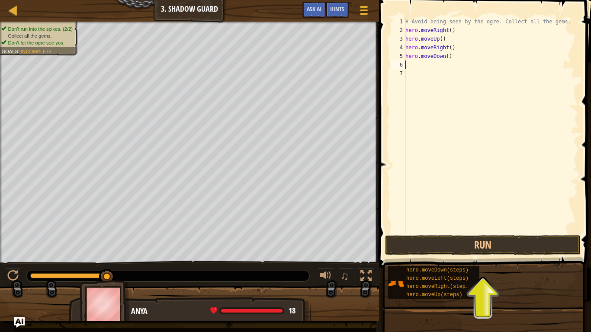
click at [413, 64] on div "# Avoid being seen by the ogre. Collect all the gems. hero . moveRight ( ) hero…" at bounding box center [490, 133] width 174 height 233
type textarea "h"
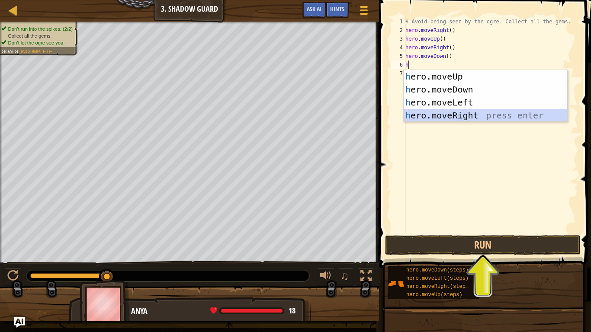
click at [436, 115] on div "h ero.moveUp press enter h ero.moveDown press enter h ero.moveLeft press enter …" at bounding box center [484, 109] width 163 height 78
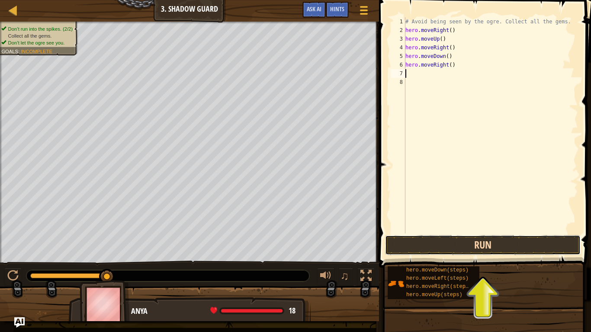
click at [430, 238] on button "Run" at bounding box center [482, 245] width 195 height 20
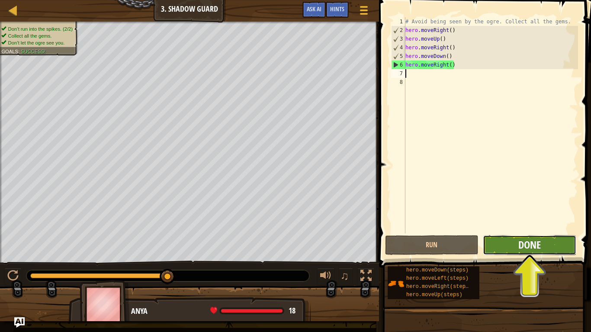
click at [531, 245] on span "Done" at bounding box center [529, 245] width 22 height 14
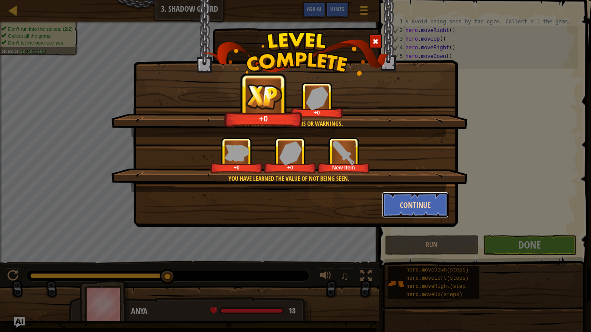
click at [419, 206] on button "Continue" at bounding box center [415, 205] width 67 height 26
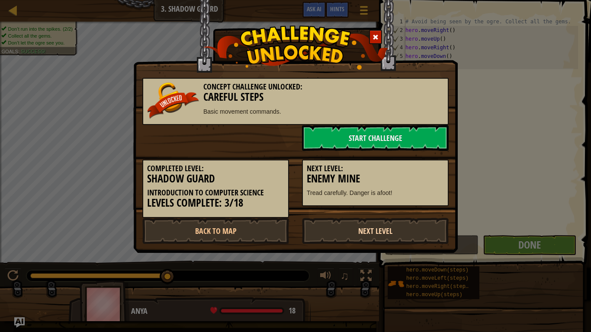
click at [372, 227] on link "Next Level" at bounding box center [375, 231] width 147 height 26
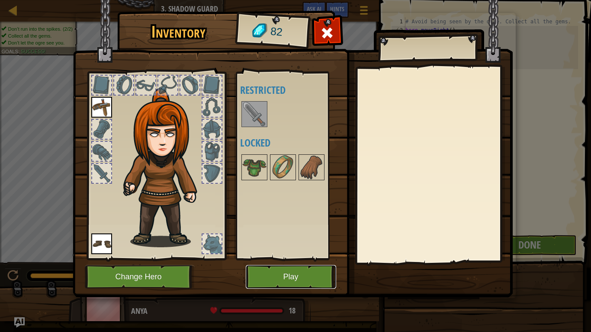
click at [314, 269] on button "Play" at bounding box center [291, 277] width 90 height 24
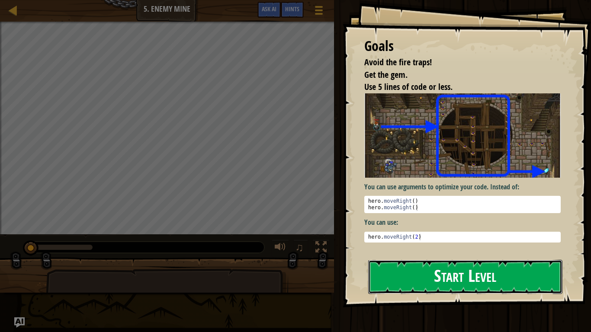
click at [407, 273] on button "Start Level" at bounding box center [465, 277] width 194 height 34
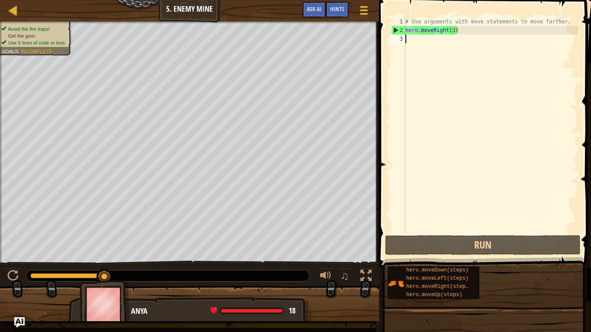
type textarea "h"
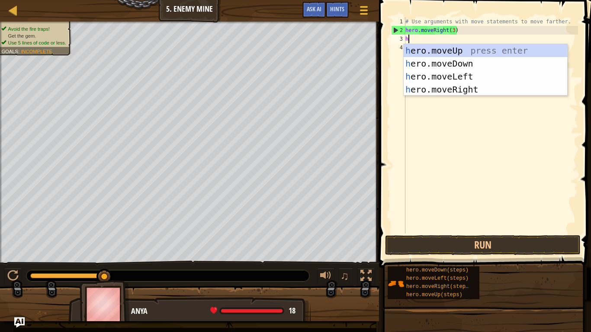
scroll to position [4, 0]
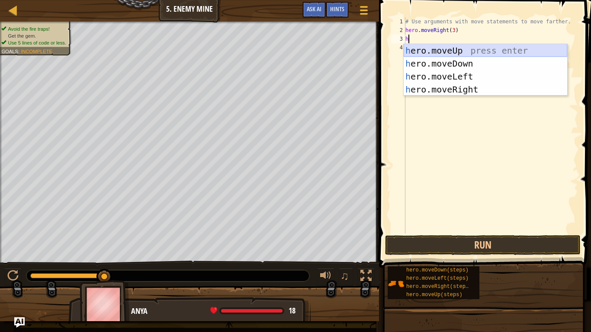
click at [457, 49] on div "h ero.moveUp press enter h ero.moveDown press enter h ero.moveLeft press enter …" at bounding box center [484, 83] width 163 height 78
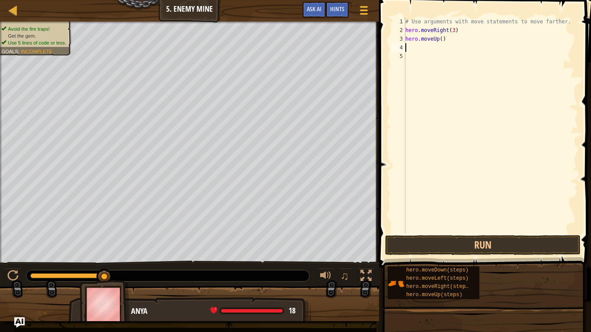
type textarea "h"
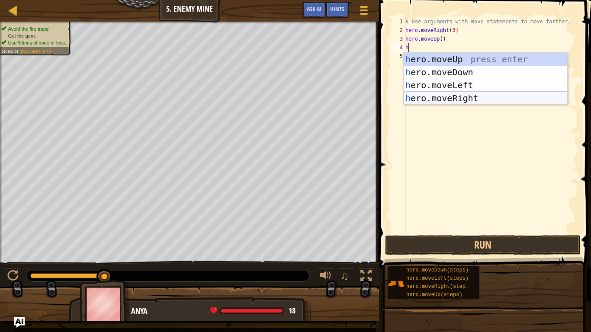
click at [460, 98] on div "h ero.moveUp press enter h ero.moveDown press enter h ero.moveLeft press enter …" at bounding box center [484, 92] width 163 height 78
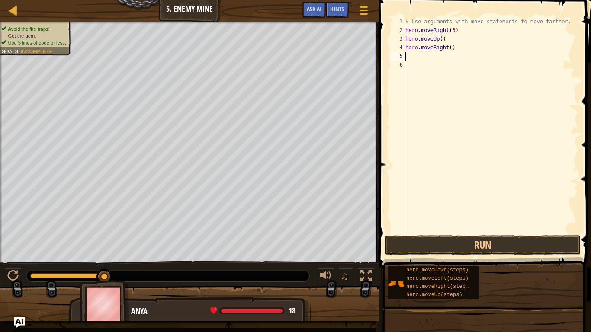
type textarea "h"
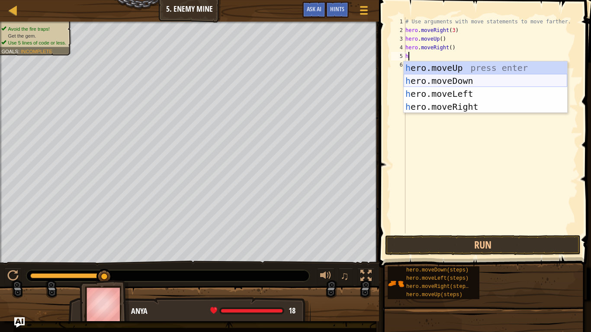
click at [459, 83] on div "h ero.moveUp press enter h ero.moveDown press enter h ero.moveLeft press enter …" at bounding box center [484, 100] width 163 height 78
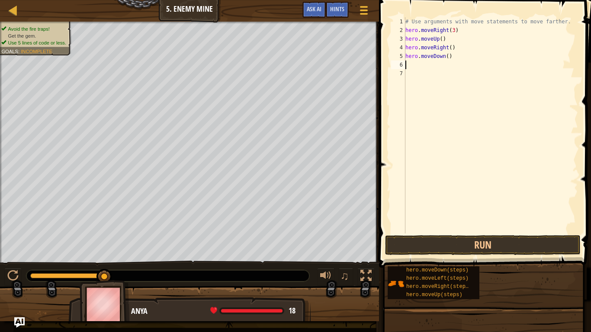
type textarea "h"
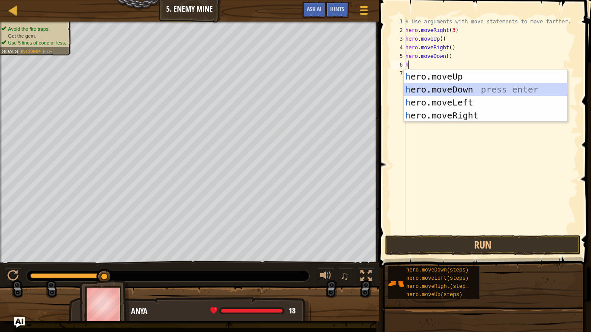
click at [434, 88] on div "h ero.moveUp press enter h ero.moveDown press enter h ero.moveLeft press enter …" at bounding box center [484, 109] width 163 height 78
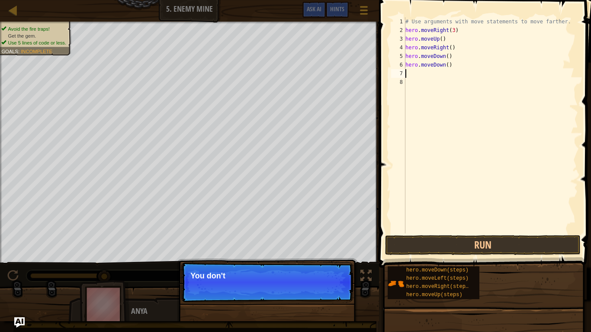
type textarea "h"
click at [419, 0] on body "Map Introduction to Computer Science 5. Enemy Mine Game Menu Done Hints Ask AI …" at bounding box center [295, 0] width 591 height 0
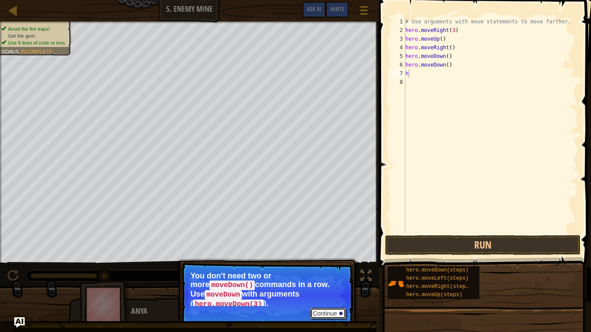
click at [331, 273] on button "Continue" at bounding box center [328, 313] width 36 height 11
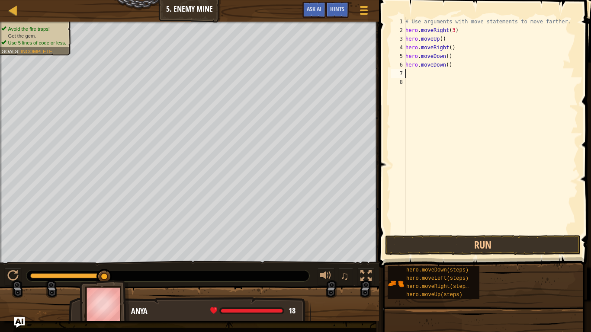
type textarea "h"
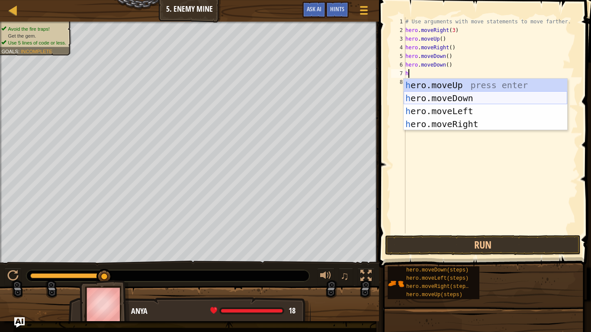
click at [463, 98] on div "h ero.moveUp press enter h ero.moveDown press enter h ero.moveLeft press enter …" at bounding box center [484, 118] width 163 height 78
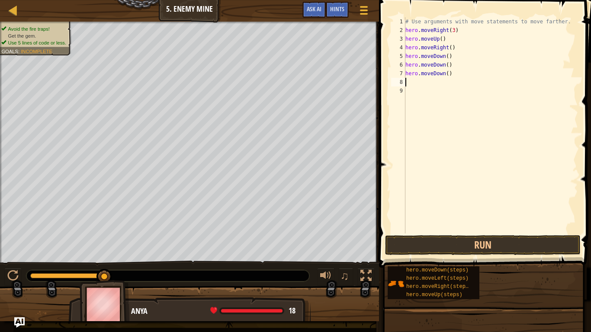
type textarea "h"
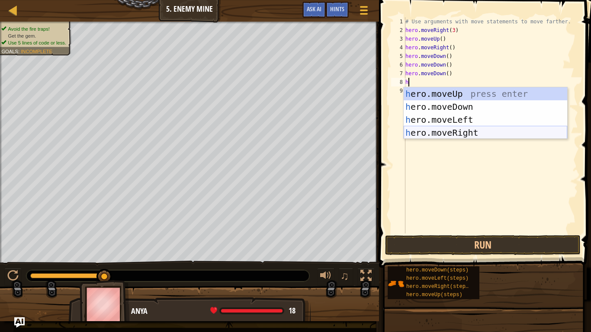
click at [453, 130] on div "h ero.moveUp press enter h ero.moveDown press enter h ero.moveLeft press enter …" at bounding box center [484, 126] width 163 height 78
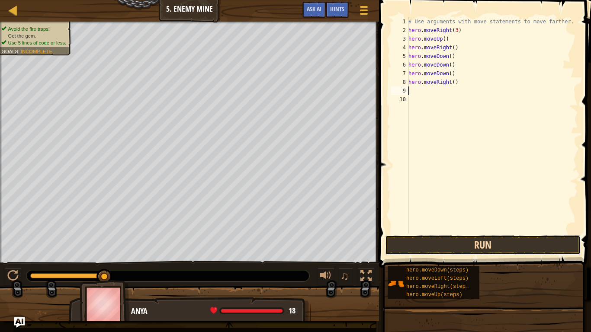
click at [444, 238] on button "Run" at bounding box center [482, 245] width 195 height 20
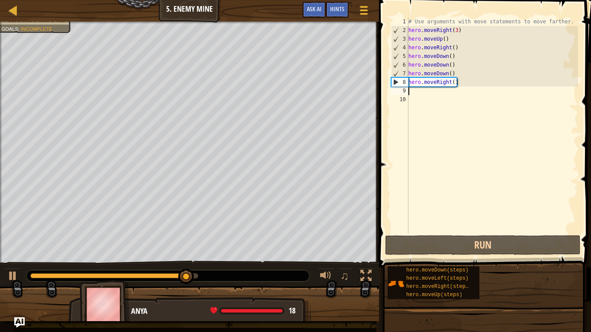
click at [412, 93] on div "# Use arguments with move statements to move farther. hero . moveRight ( 3 ) he…" at bounding box center [491, 133] width 171 height 233
type textarea "h"
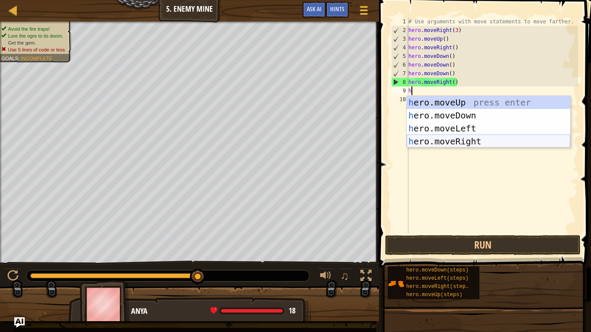
click at [459, 140] on div "h ero.moveUp press enter h ero.moveDown press enter h ero.moveLeft press enter …" at bounding box center [487, 135] width 163 height 78
